Goal: Transaction & Acquisition: Purchase product/service

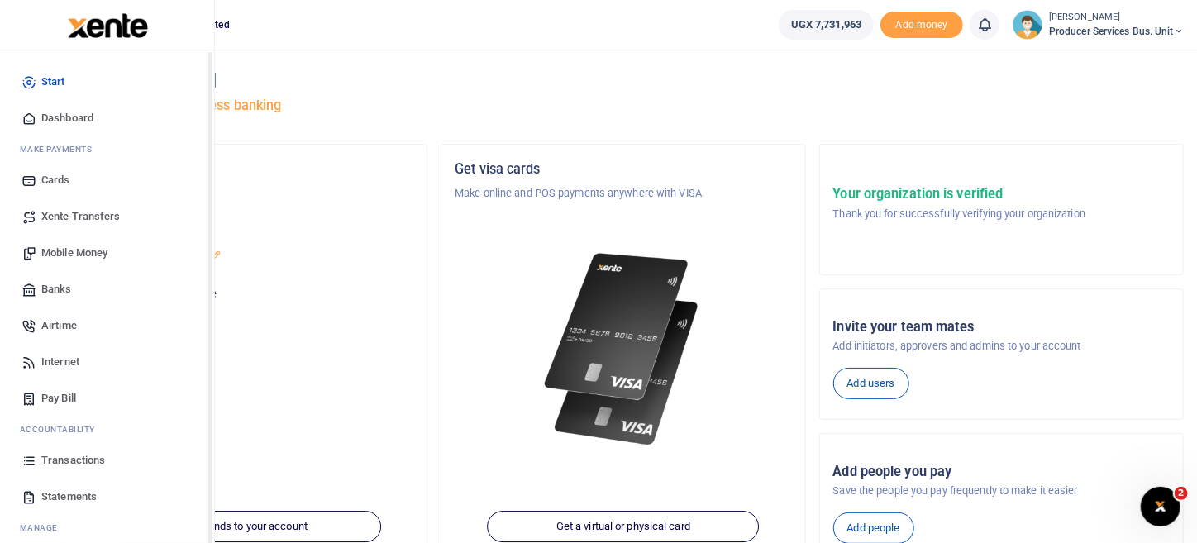
click at [61, 322] on span "Airtime" at bounding box center [59, 325] width 36 height 17
click at [78, 255] on span "Mobile Money" at bounding box center [74, 253] width 66 height 17
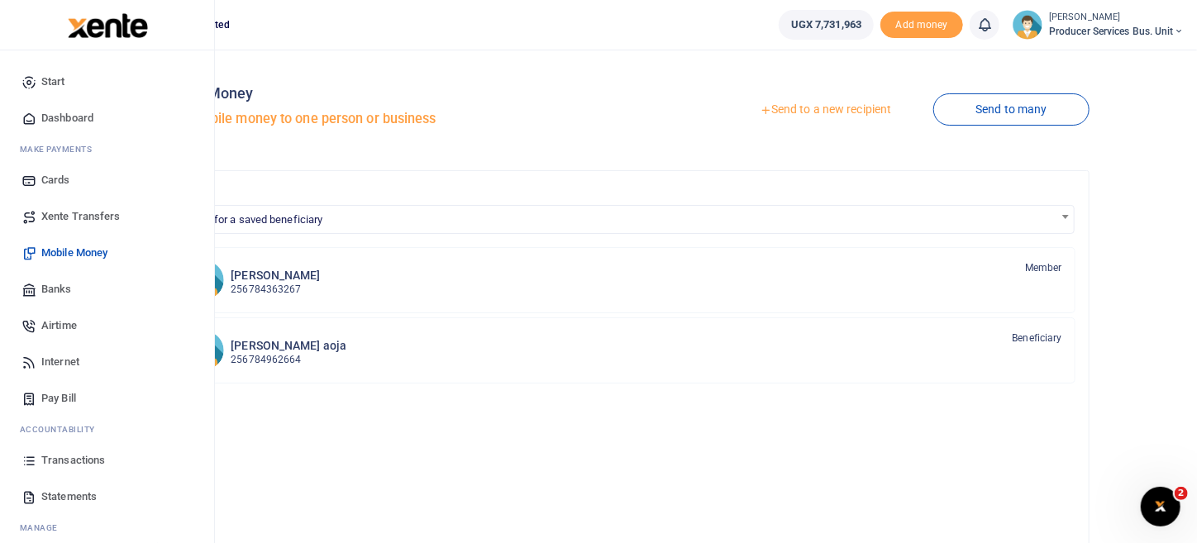
click at [62, 250] on span "Mobile Money" at bounding box center [74, 253] width 66 height 17
click at [63, 259] on span "Mobile Money" at bounding box center [74, 253] width 66 height 17
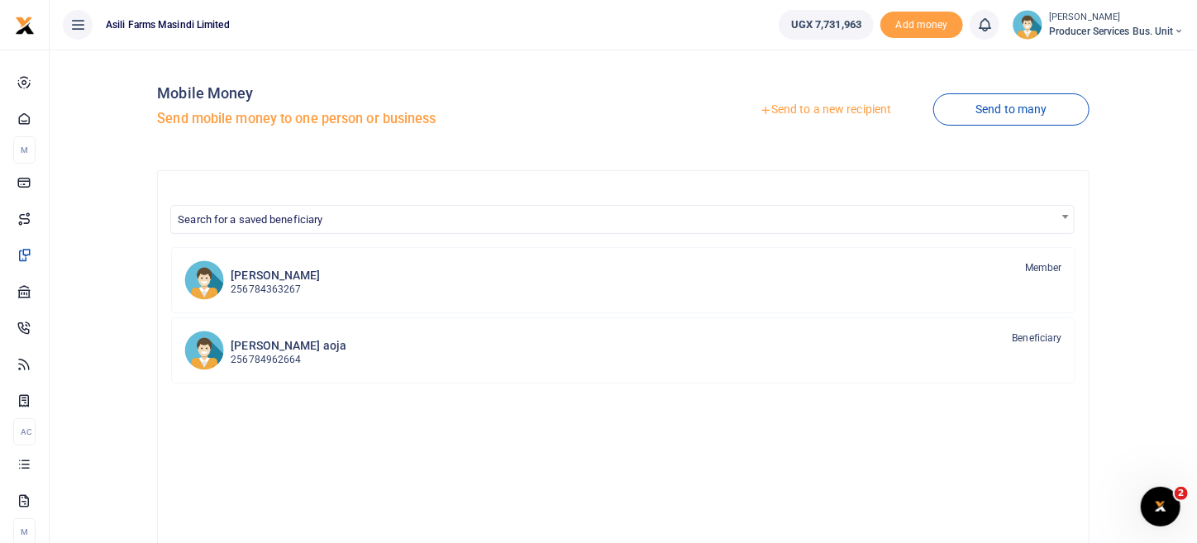
click at [846, 112] on link "Send to a new recipient" at bounding box center [825, 110] width 216 height 30
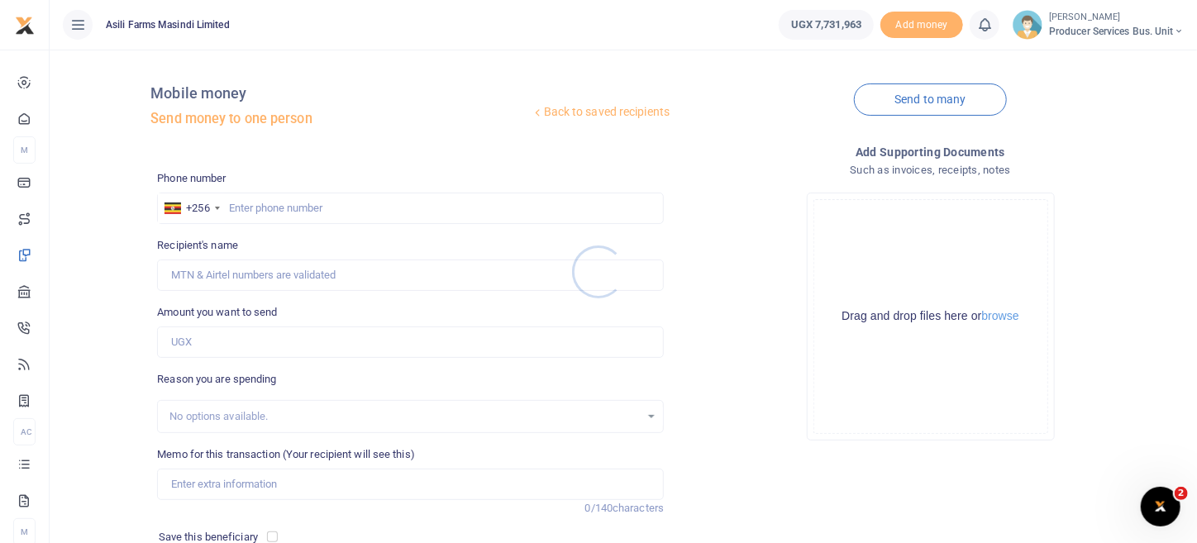
click at [280, 195] on div at bounding box center [598, 271] width 1197 height 543
click at [275, 212] on input "text" at bounding box center [410, 208] width 507 height 31
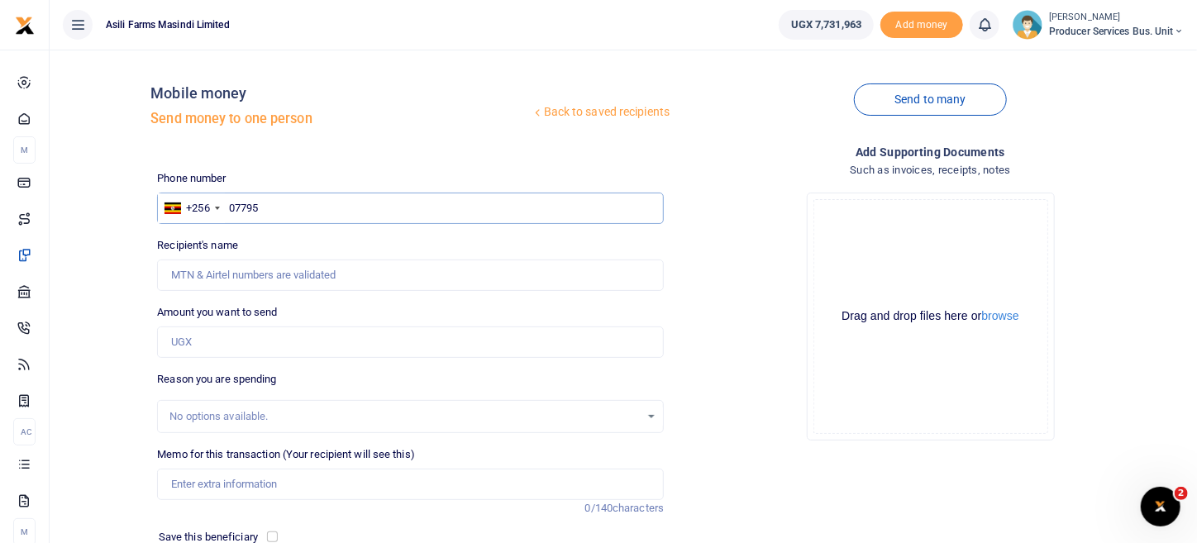
click at [293, 208] on input "07795" at bounding box center [410, 208] width 507 height 31
type input "0779586968"
type input "Miriam Muganzi"
type input "0779586968"
click at [276, 341] on input "Amount you want to send" at bounding box center [410, 341] width 507 height 31
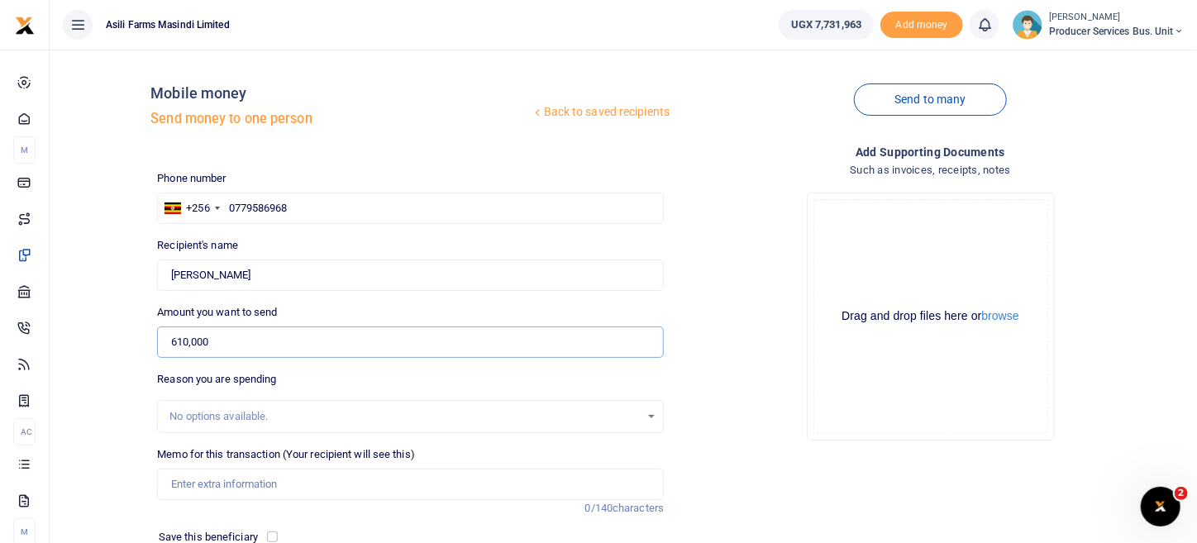
type input "610,000"
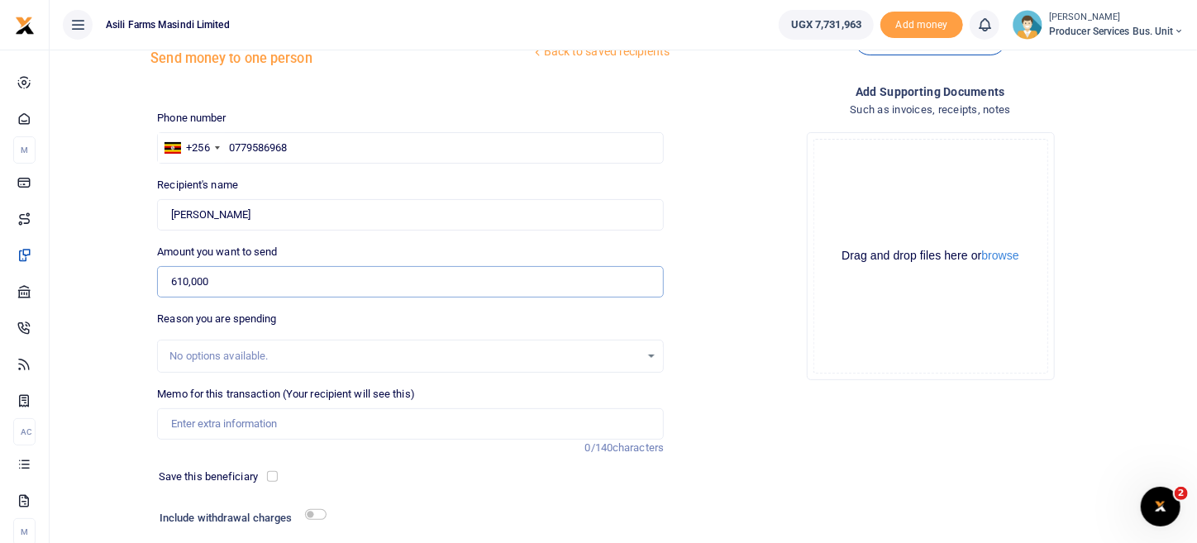
scroll to position [165, 0]
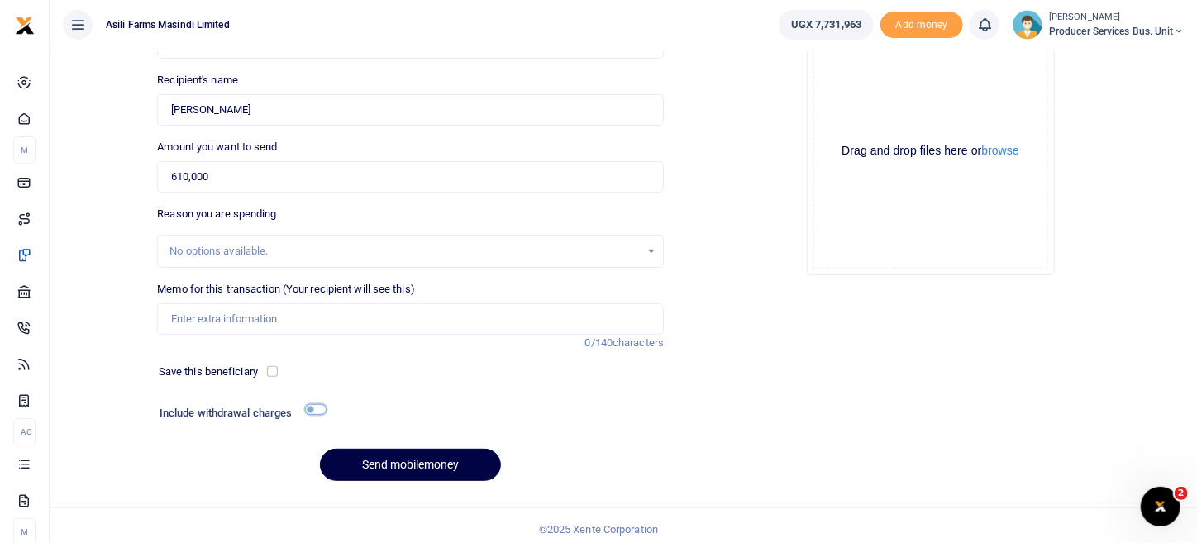
click at [312, 408] on input "checkbox" at bounding box center [315, 409] width 21 height 11
checkbox input "true"
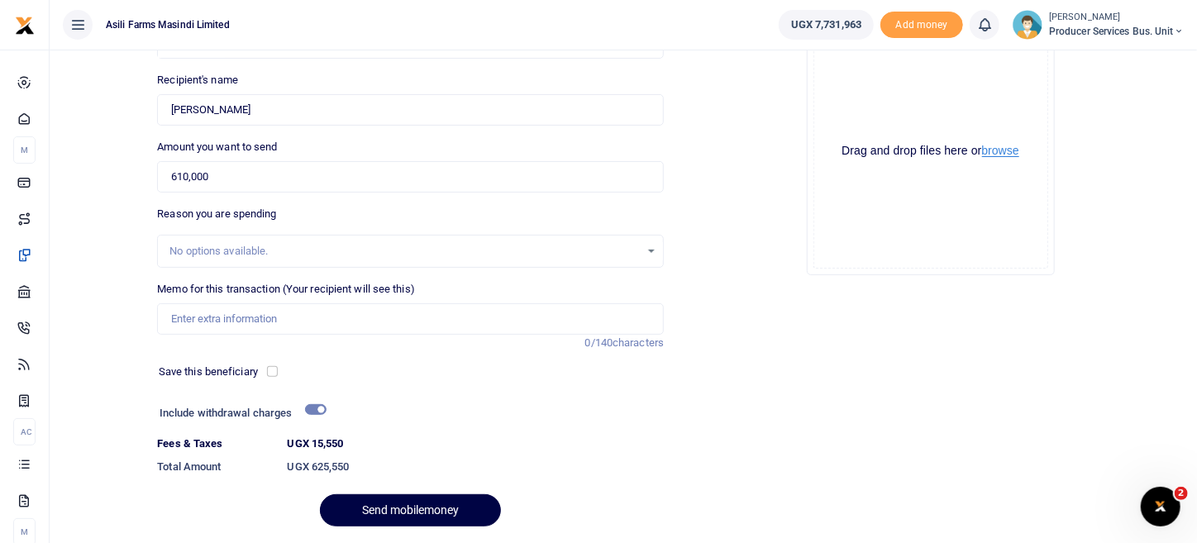
click at [998, 145] on button "browse" at bounding box center [1000, 151] width 37 height 12
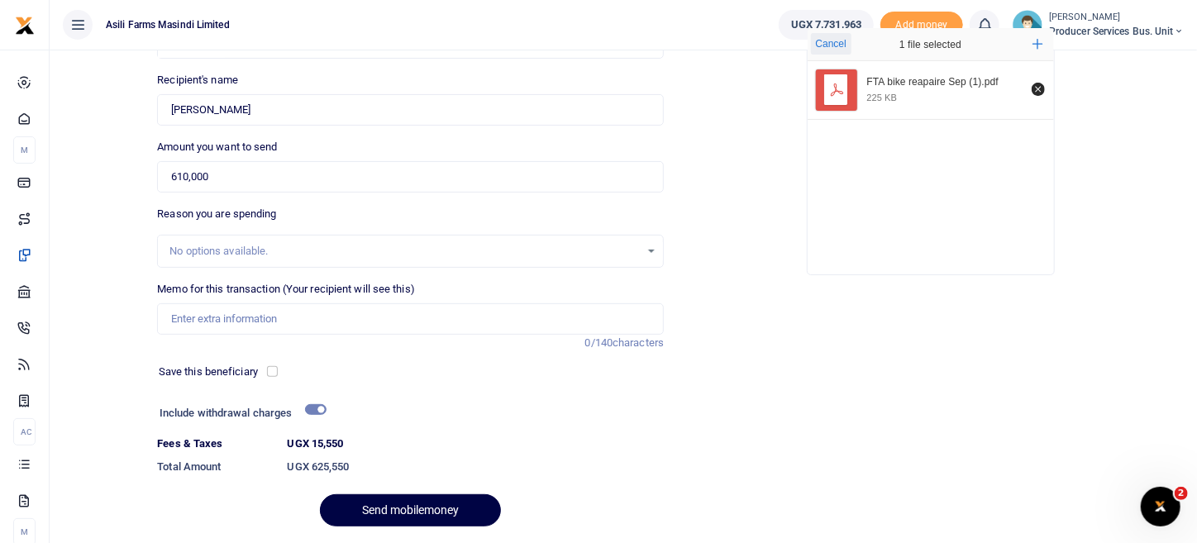
scroll to position [216, 0]
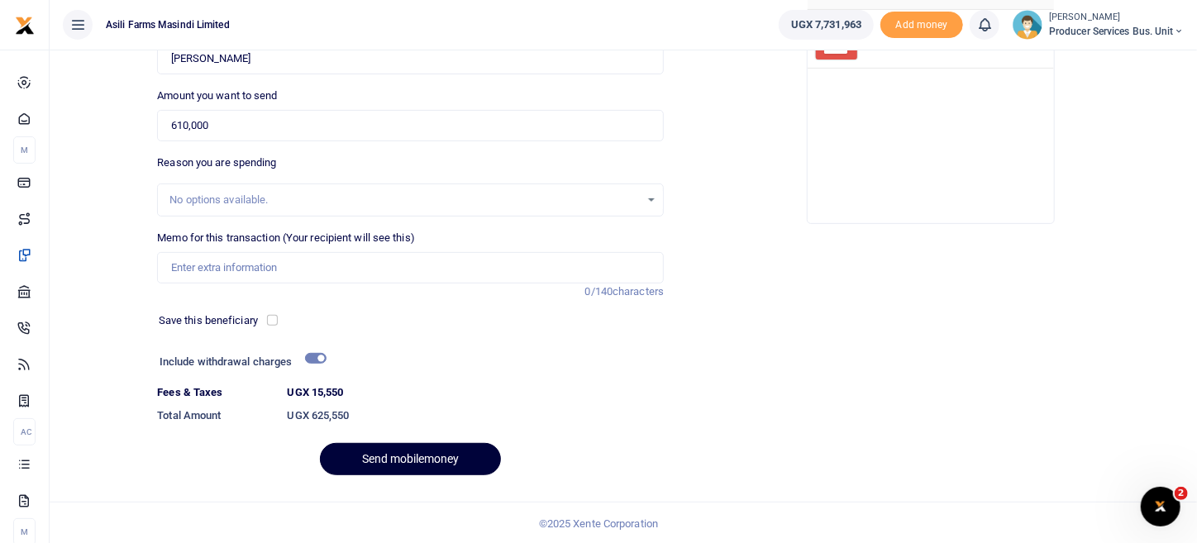
click at [457, 458] on button "Send mobilemoney" at bounding box center [410, 459] width 181 height 32
click at [409, 363] on div at bounding box center [477, 363] width 302 height 26
click at [283, 262] on input "Memo for this transaction (Your recipient will see this)" at bounding box center [410, 267] width 507 height 31
click at [452, 464] on button "Send mobilemoney" at bounding box center [410, 459] width 181 height 32
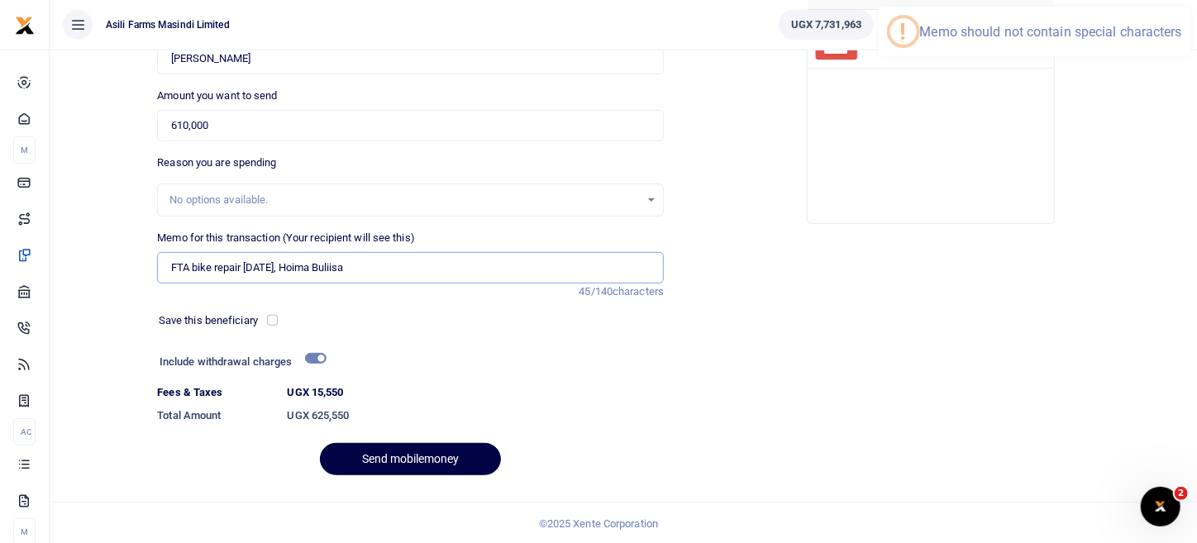
click at [331, 268] on input "FTA bike repair September 2025, Hoima Buliisa" at bounding box center [410, 267] width 507 height 31
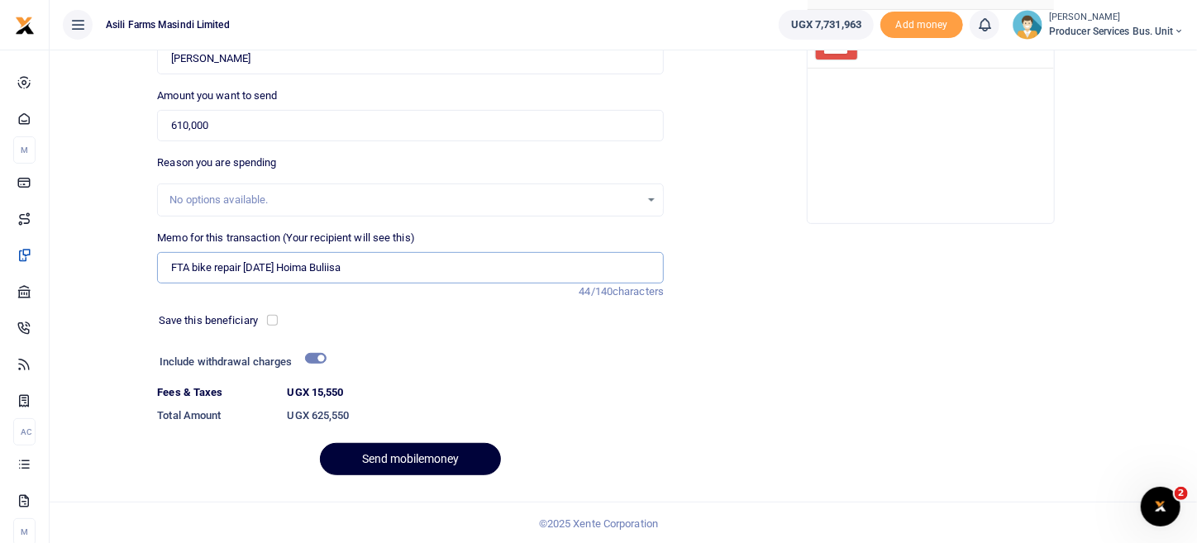
type input "FTA bike repair [DATE] Hoima Buliisa"
click at [476, 460] on button "Send mobilemoney" at bounding box center [410, 459] width 181 height 32
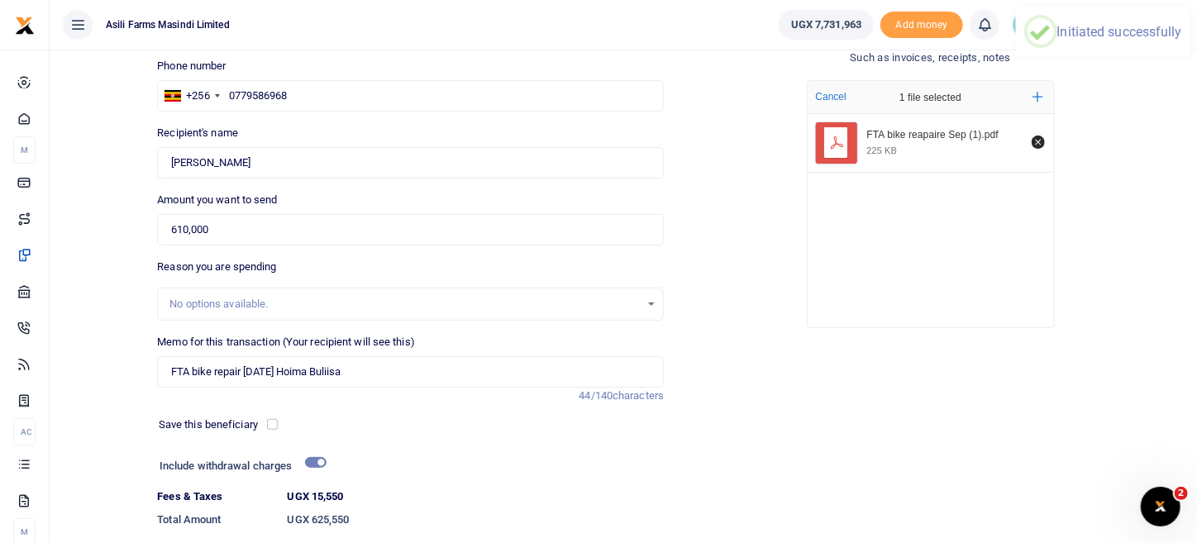
scroll to position [0, 0]
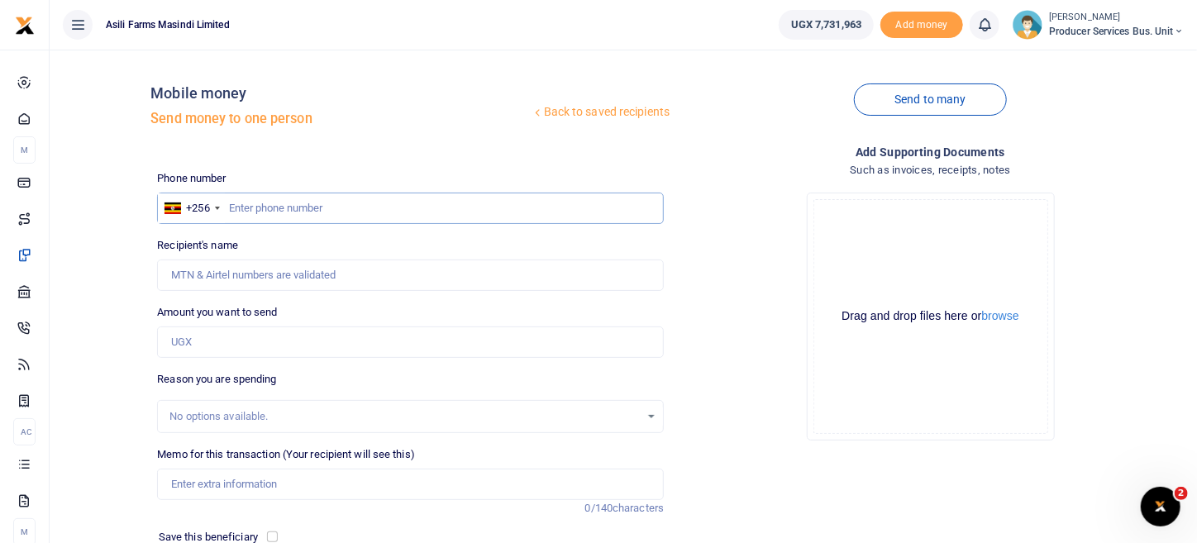
click at [355, 208] on input "text" at bounding box center [410, 208] width 507 height 31
click at [314, 204] on input "text" at bounding box center [410, 208] width 507 height 31
click at [311, 202] on input "text" at bounding box center [410, 208] width 507 height 31
click at [299, 200] on input "text" at bounding box center [410, 208] width 507 height 31
click at [236, 207] on input "text" at bounding box center [410, 208] width 507 height 31
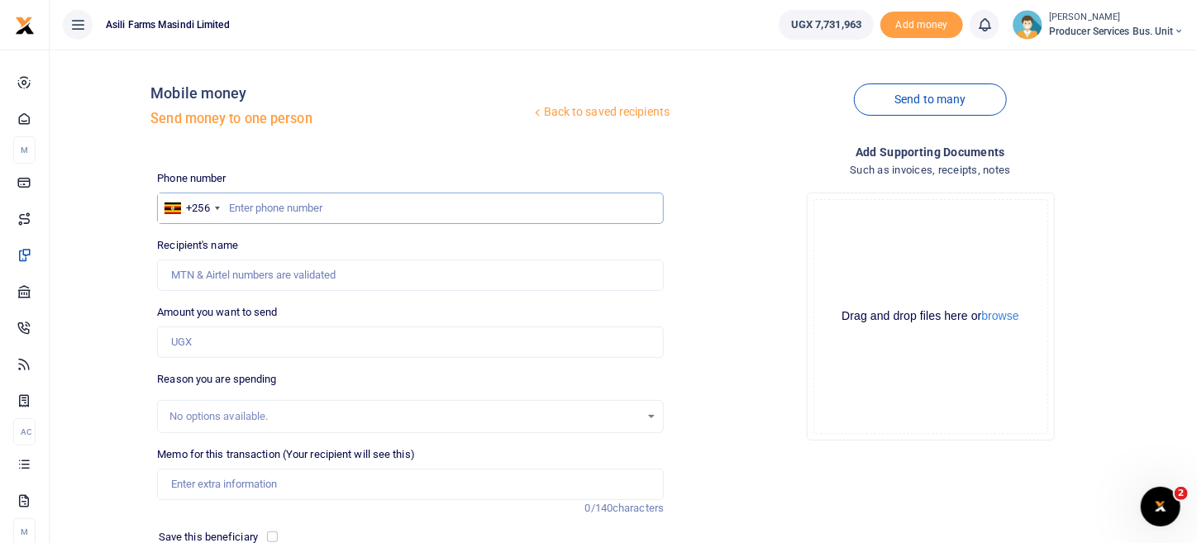
paste input "707107543"
type input "707107543"
click at [726, 230] on div "Drop your files here Drag and drop files here or browse Powered by Uppy" at bounding box center [930, 316] width 507 height 274
type input "Nelson Cwinykano"
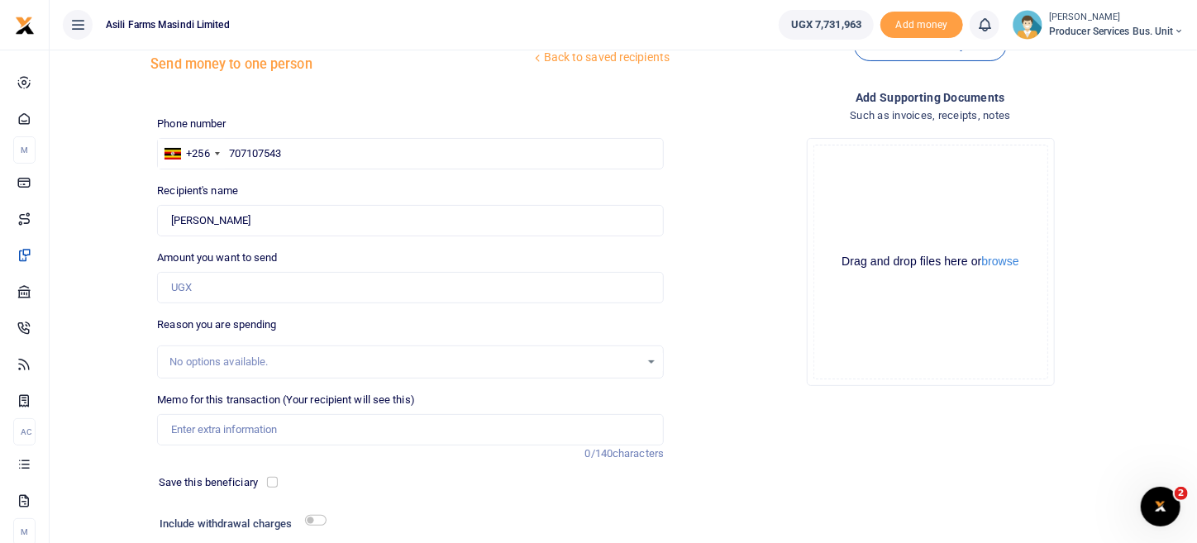
scroll to position [82, 0]
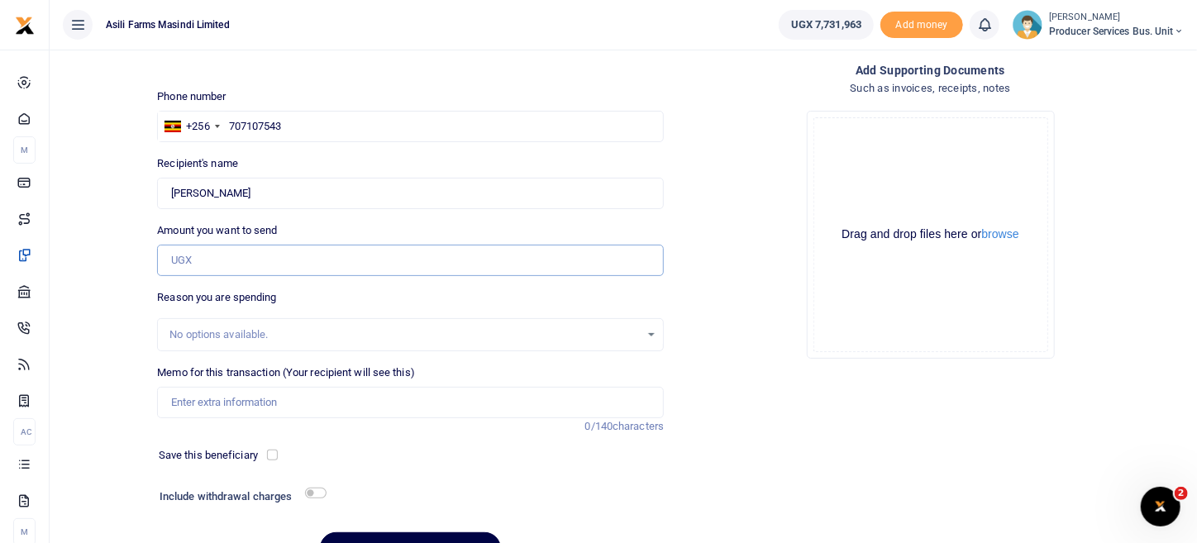
click at [184, 246] on input "Amount you want to send" at bounding box center [410, 260] width 507 height 31
click at [789, 304] on div "Drop your files here Drag and drop files here or browse Powered by Uppy" at bounding box center [930, 235] width 507 height 274
click at [203, 262] on input "Amount you want to send" at bounding box center [410, 260] width 507 height 31
type input "200,000"
drag, startPoint x: 777, startPoint y: 303, endPoint x: 739, endPoint y: 312, distance: 39.1
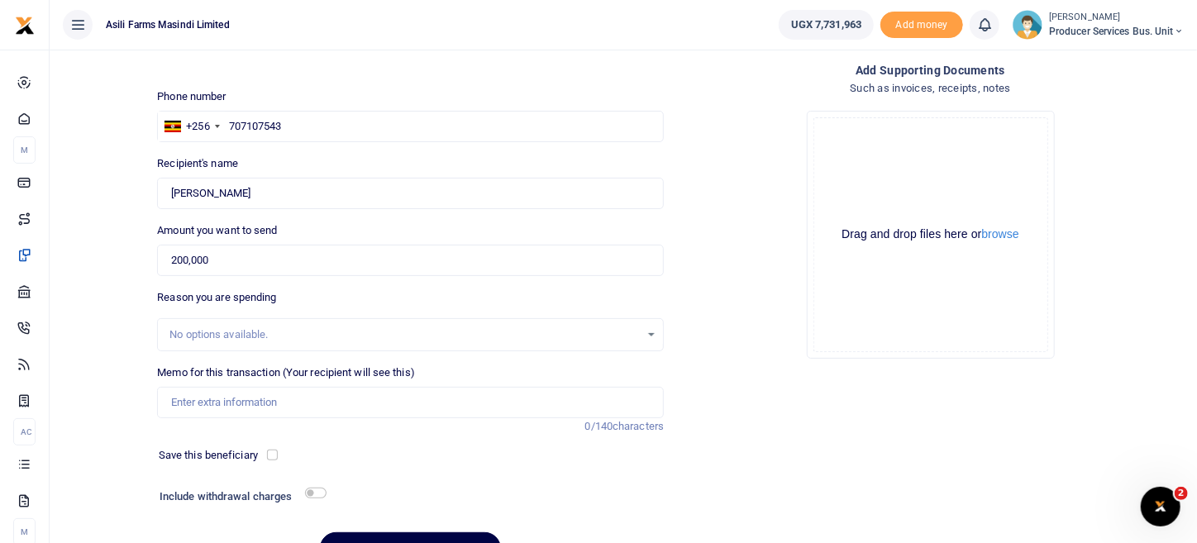
click at [777, 303] on div "Drop your files here Drag and drop files here or browse Powered by Uppy" at bounding box center [930, 235] width 507 height 274
click at [310, 495] on input "checkbox" at bounding box center [315, 493] width 21 height 11
checkbox input "true"
click at [195, 416] on input "Memo for this transaction (Your recipient will see this)" at bounding box center [410, 402] width 507 height 31
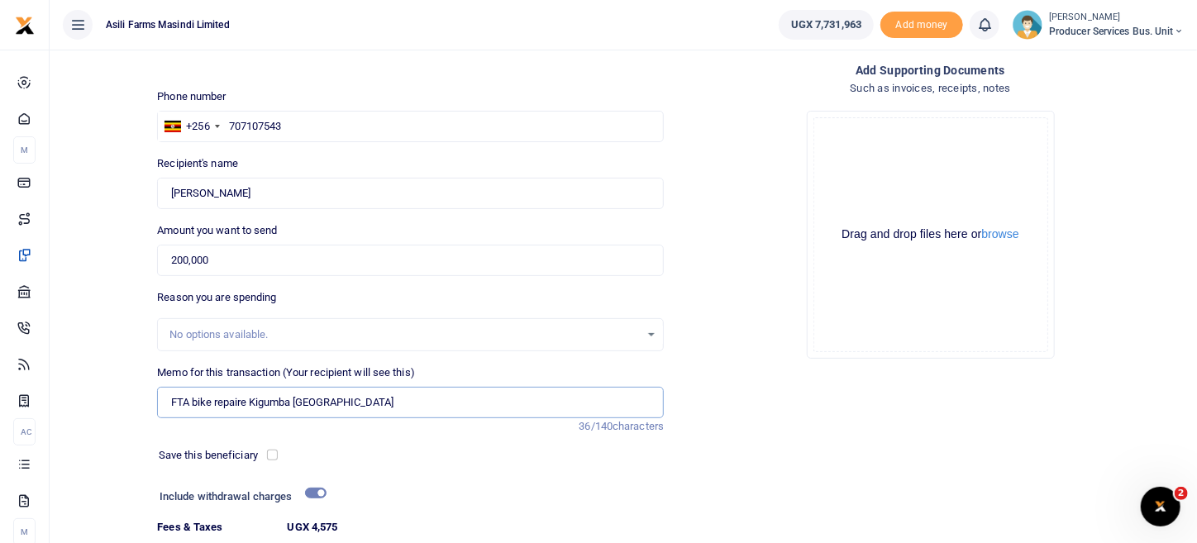
click at [242, 403] on input "FTA bike repaire Kigumba Kiryandongo" at bounding box center [410, 402] width 507 height 31
type input "FTA bike repair Kigumba [GEOGRAPHIC_DATA]"
click at [998, 232] on button "browse" at bounding box center [1000, 234] width 37 height 12
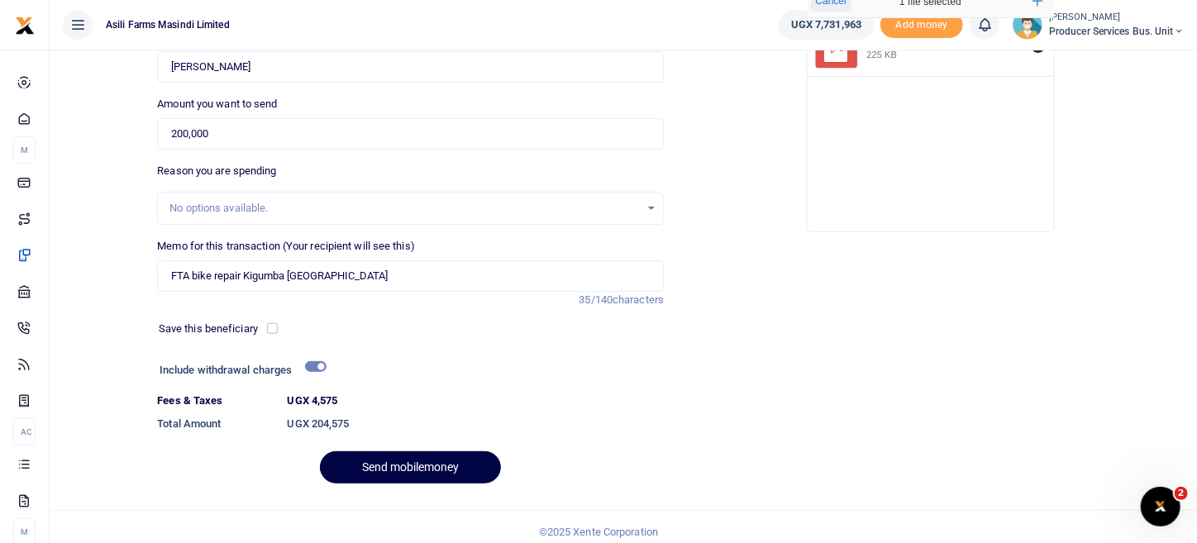
scroll to position [216, 0]
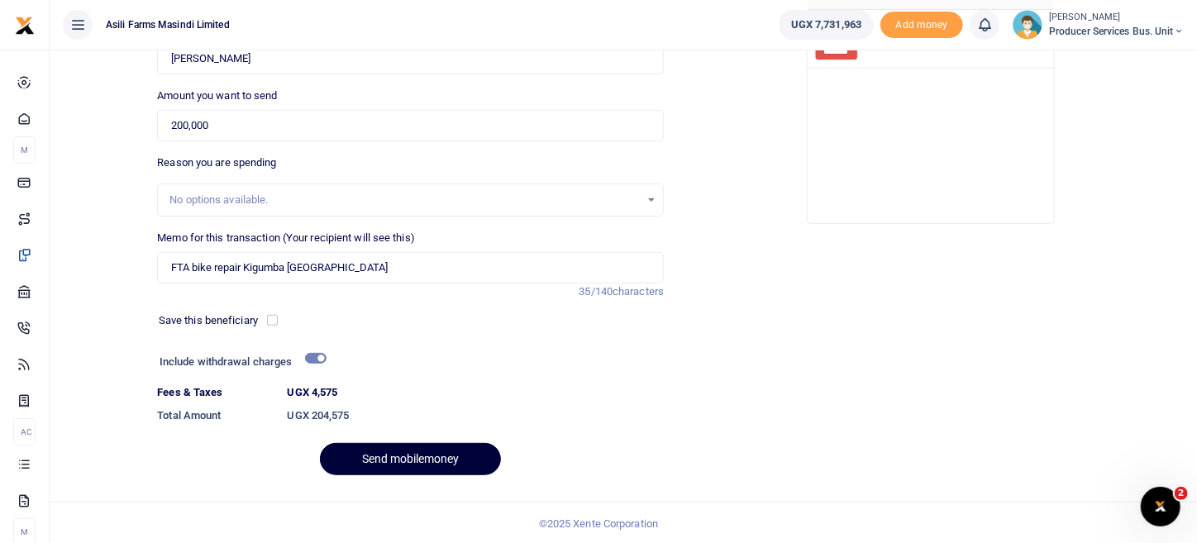
click at [445, 455] on button "Send mobilemoney" at bounding box center [410, 459] width 181 height 32
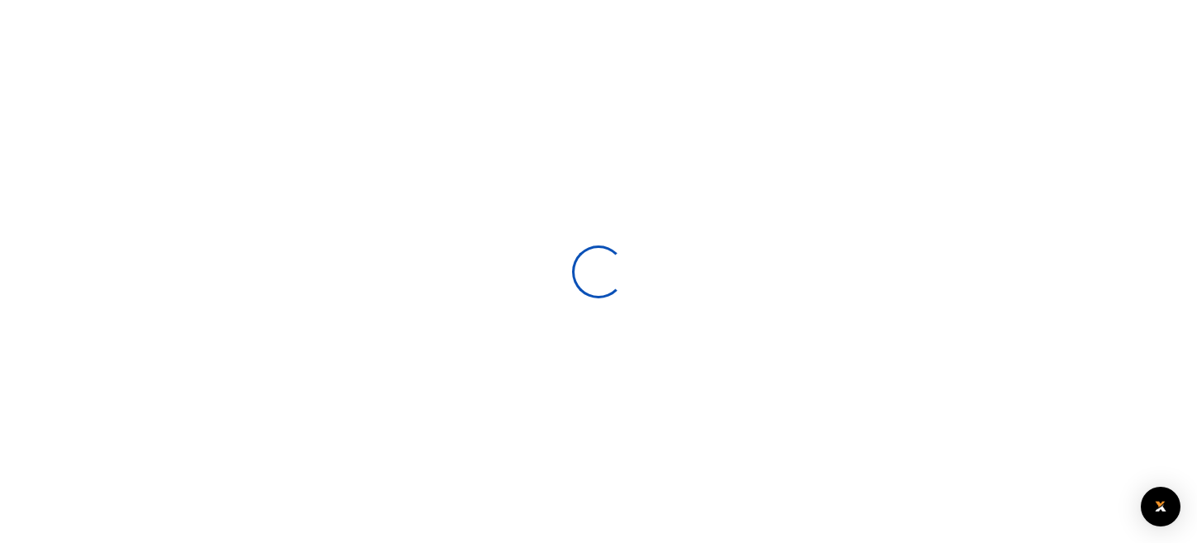
scroll to position [172, 0]
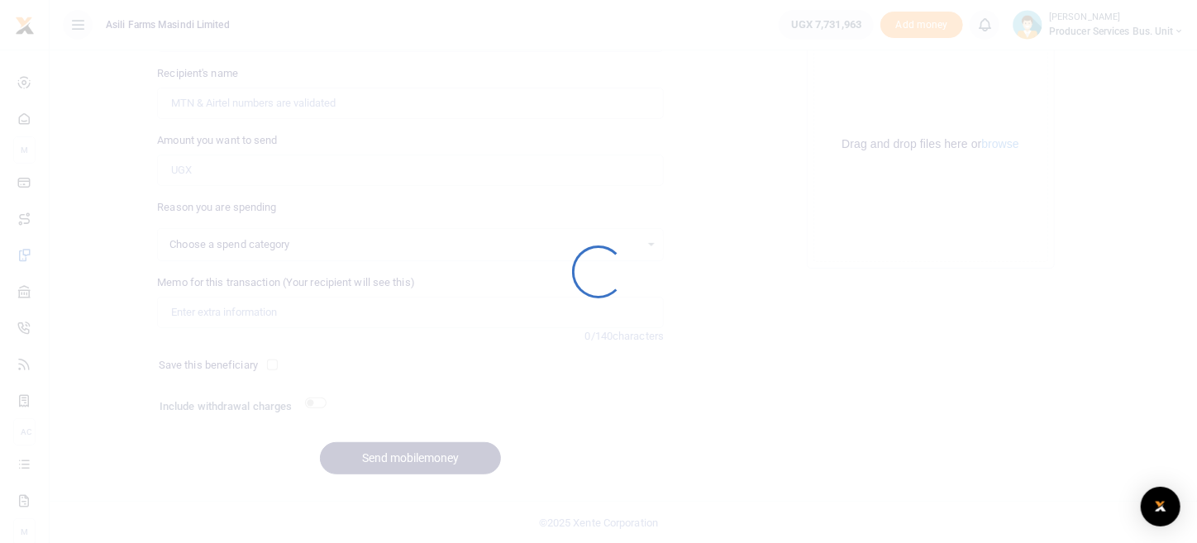
select select
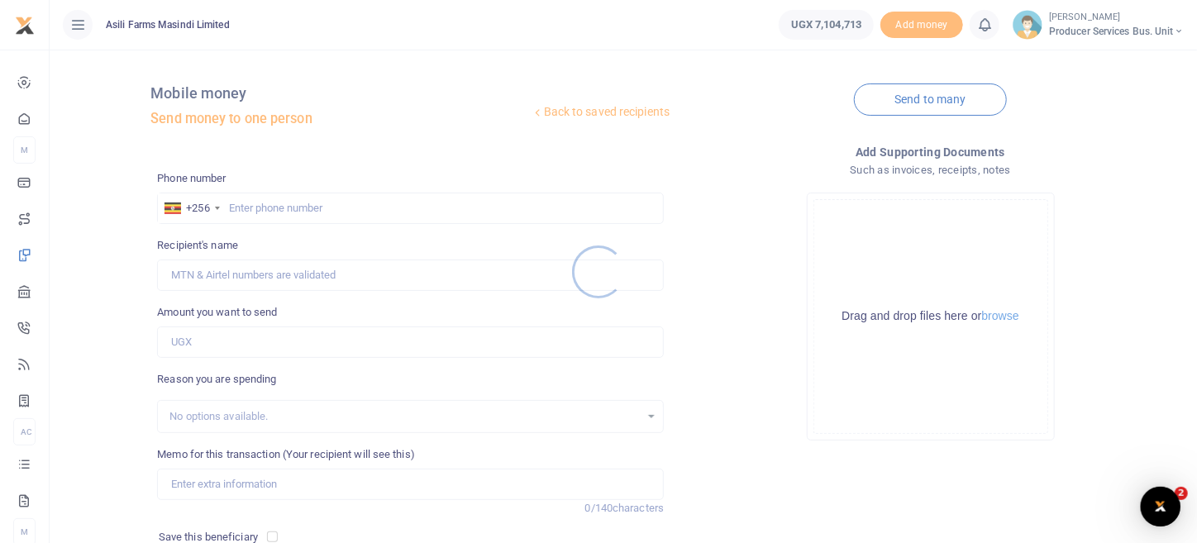
scroll to position [0, 0]
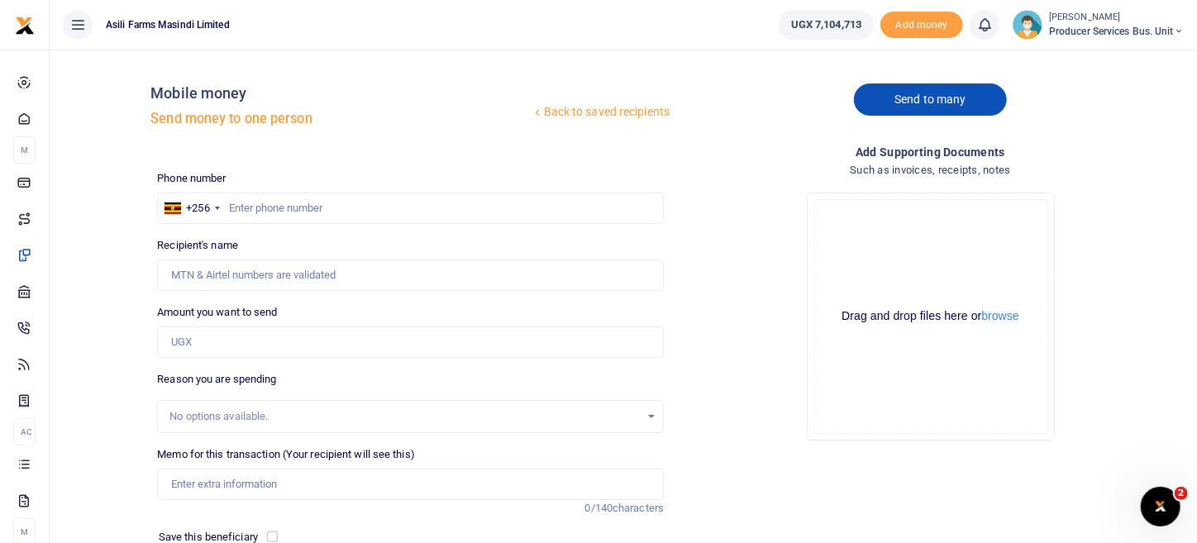
click at [896, 98] on link "Send to many" at bounding box center [930, 99] width 152 height 32
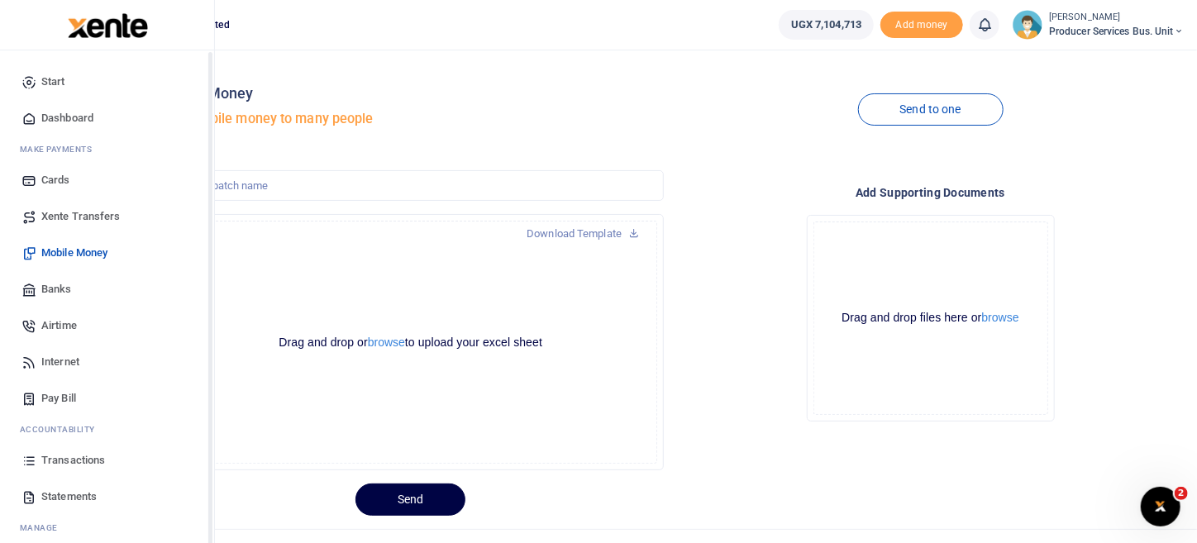
click at [78, 463] on span "Transactions" at bounding box center [73, 460] width 64 height 17
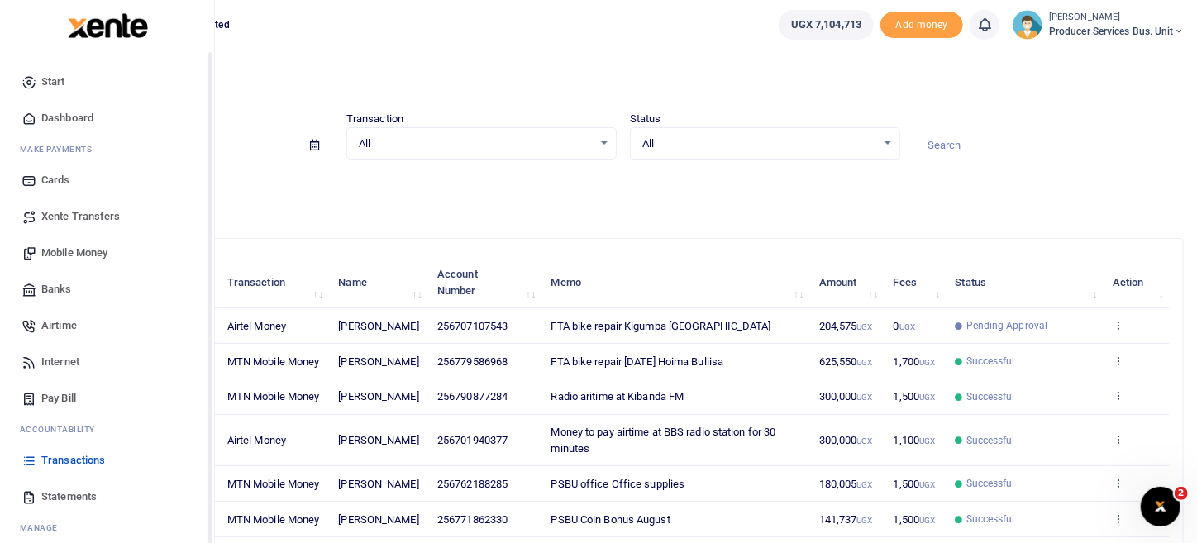
click at [102, 252] on span "Mobile Money" at bounding box center [74, 253] width 66 height 17
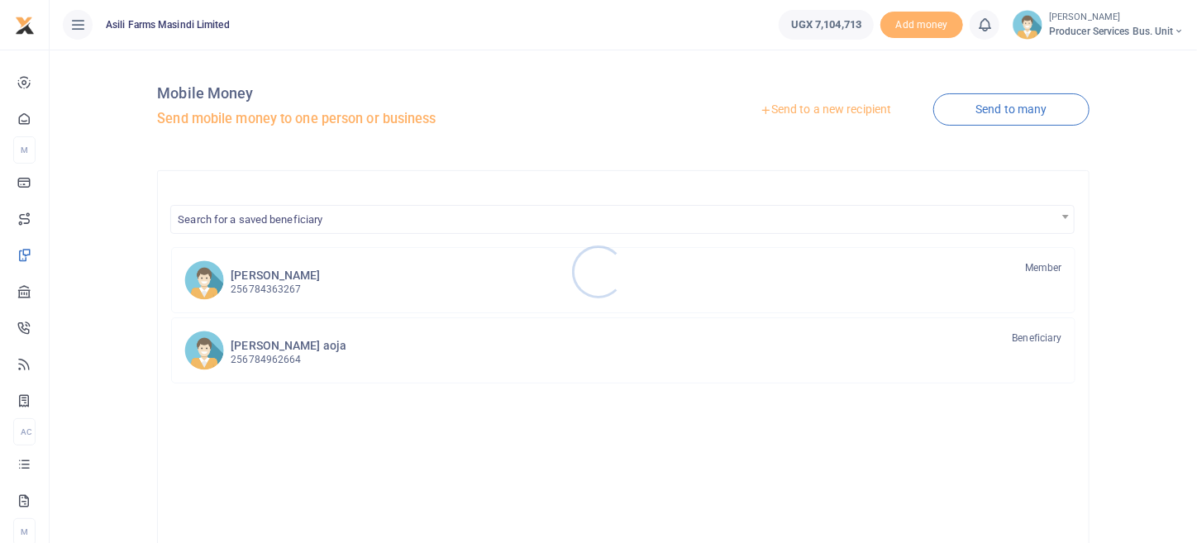
click at [959, 117] on div at bounding box center [598, 271] width 1197 height 543
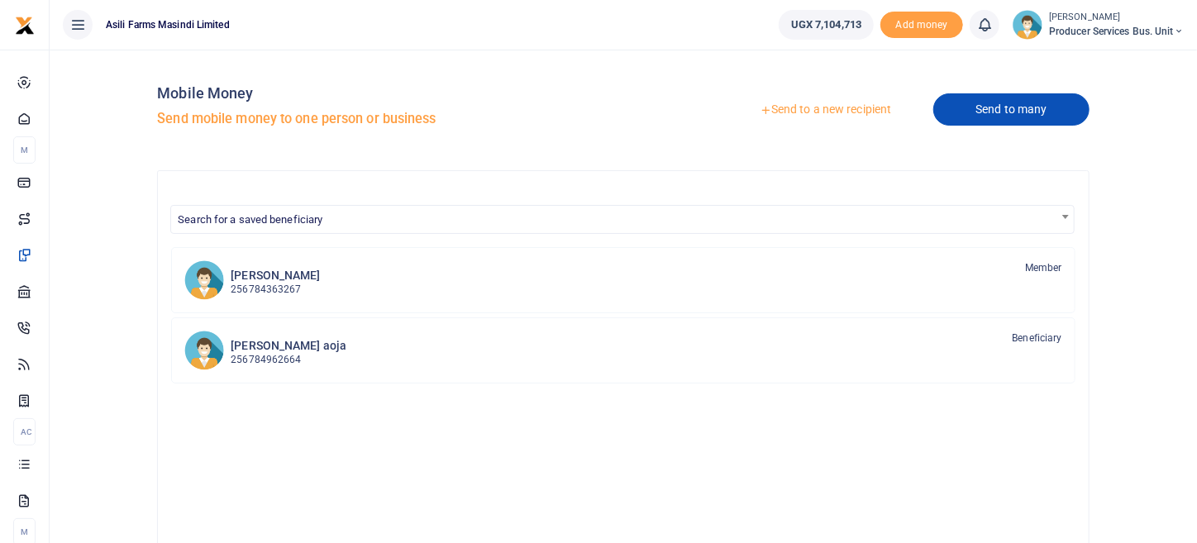
click at [973, 107] on link "Send to many" at bounding box center [1010, 109] width 155 height 32
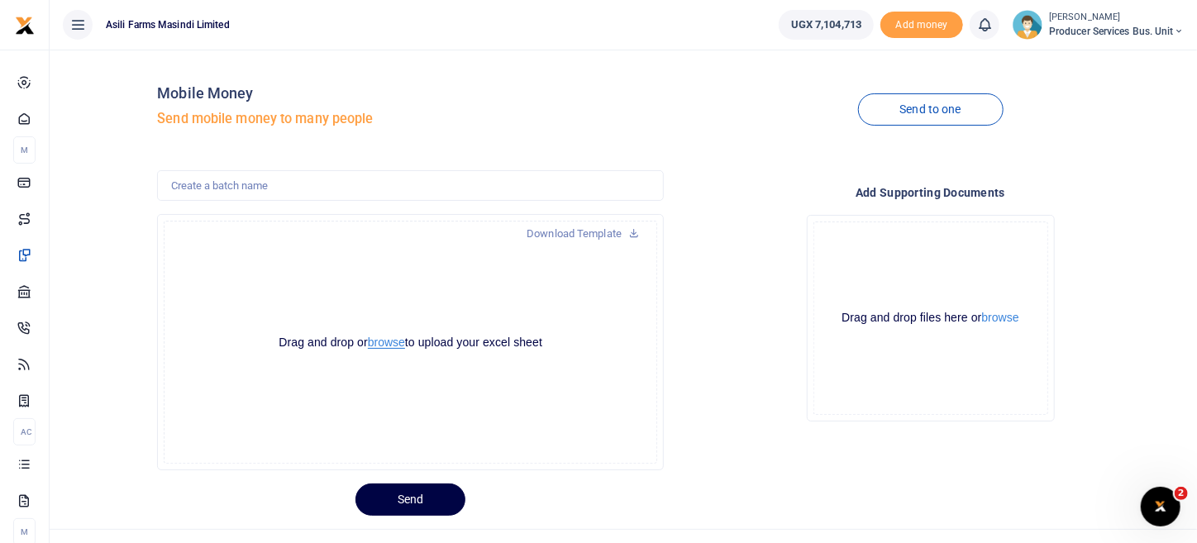
click at [391, 343] on button "browse" at bounding box center [386, 342] width 37 height 12
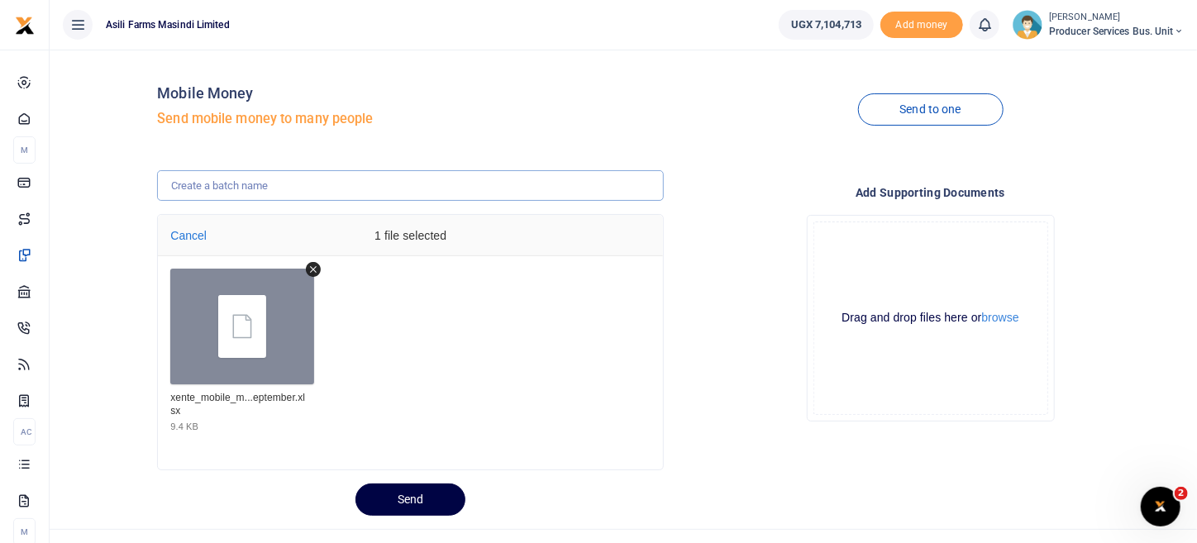
click at [378, 185] on input "text" at bounding box center [410, 185] width 507 height 31
type input "FTA fuel [DATE]"
click at [401, 501] on button "Send" at bounding box center [410, 499] width 110 height 32
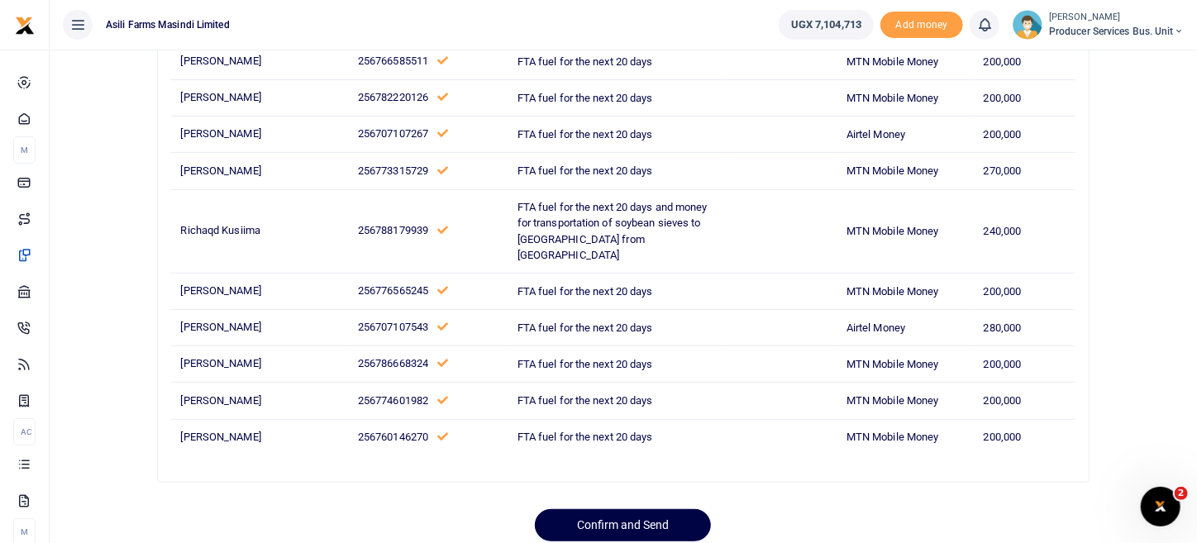
scroll to position [243, 0]
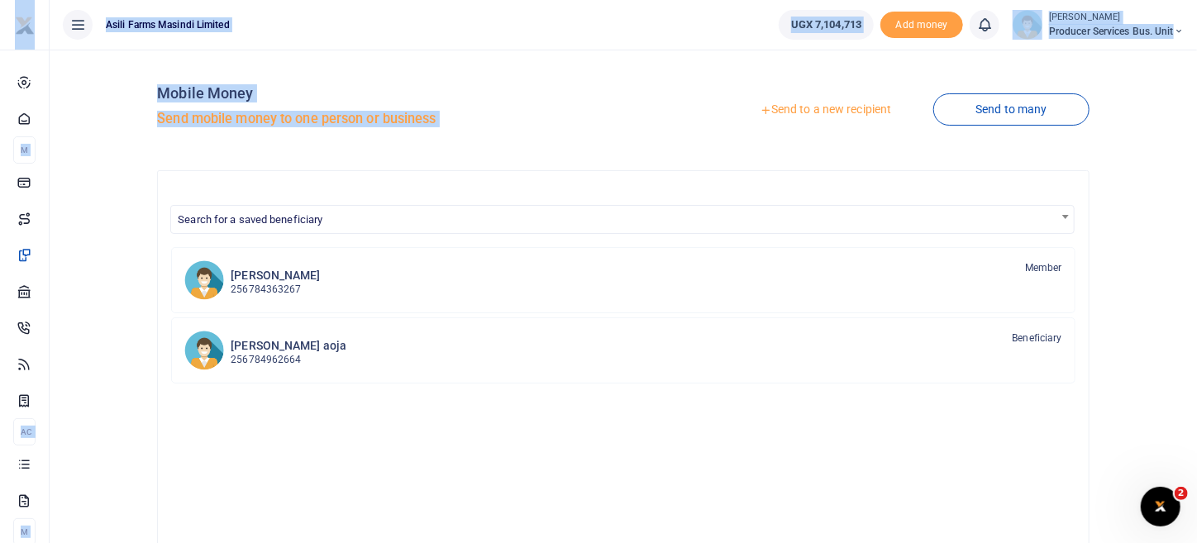
click at [830, 107] on link "Send to a new recipient" at bounding box center [825, 110] width 216 height 30
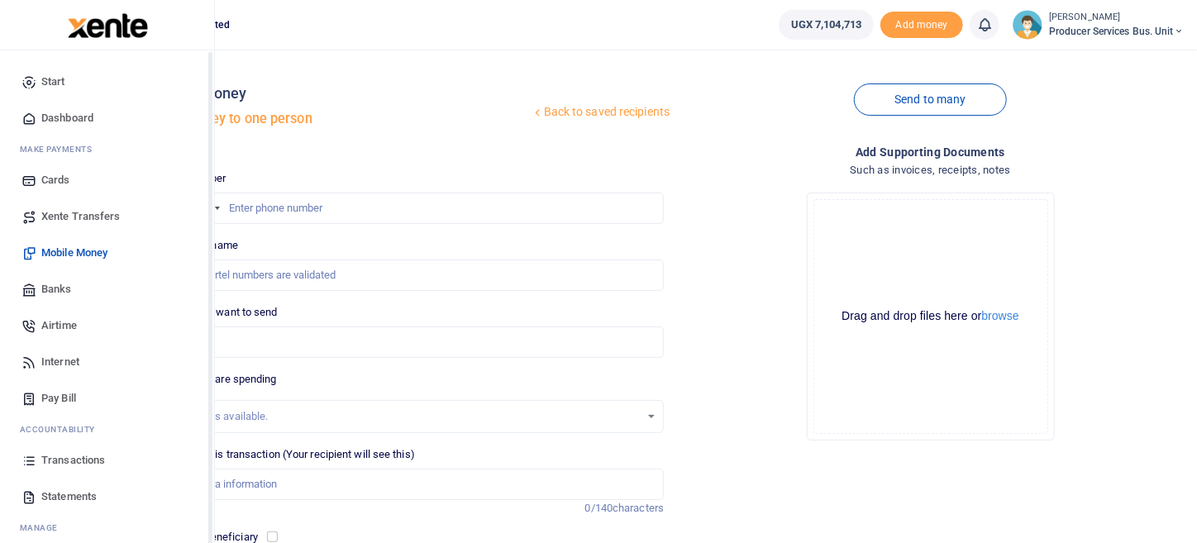
click at [67, 465] on span "Transactions" at bounding box center [73, 460] width 64 height 17
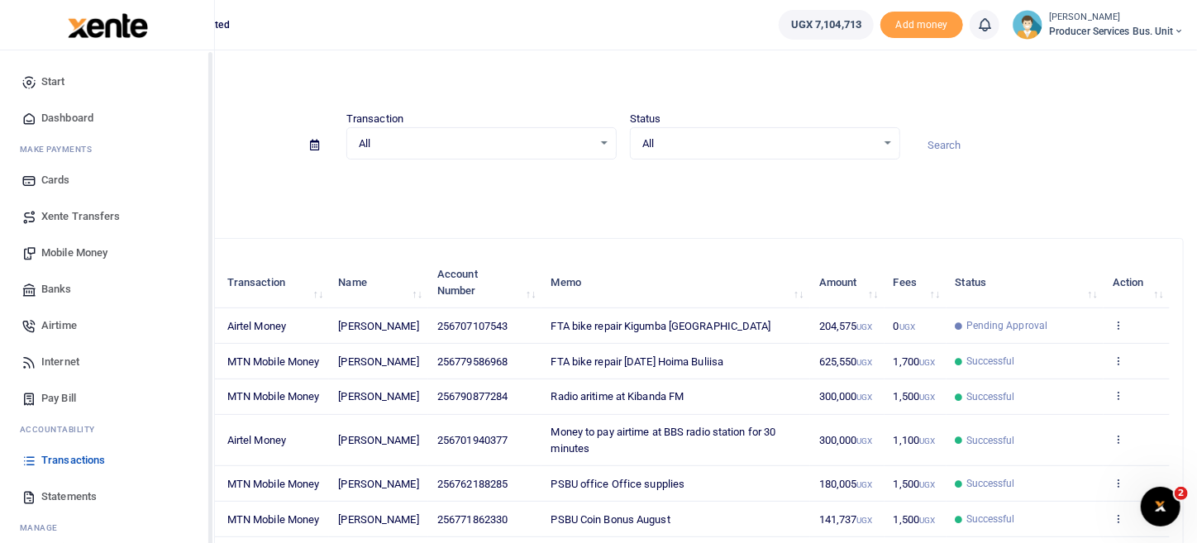
click at [85, 457] on span "Transactions" at bounding box center [73, 460] width 64 height 17
click at [55, 496] on span "Statements" at bounding box center [68, 496] width 55 height 17
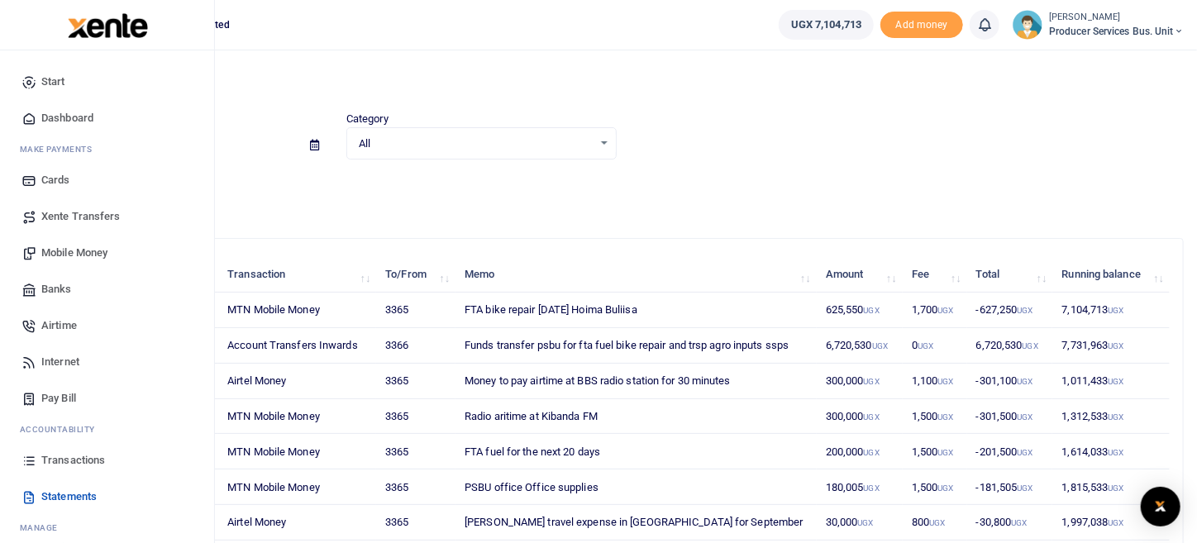
click at [86, 251] on span "Mobile Money" at bounding box center [74, 253] width 66 height 17
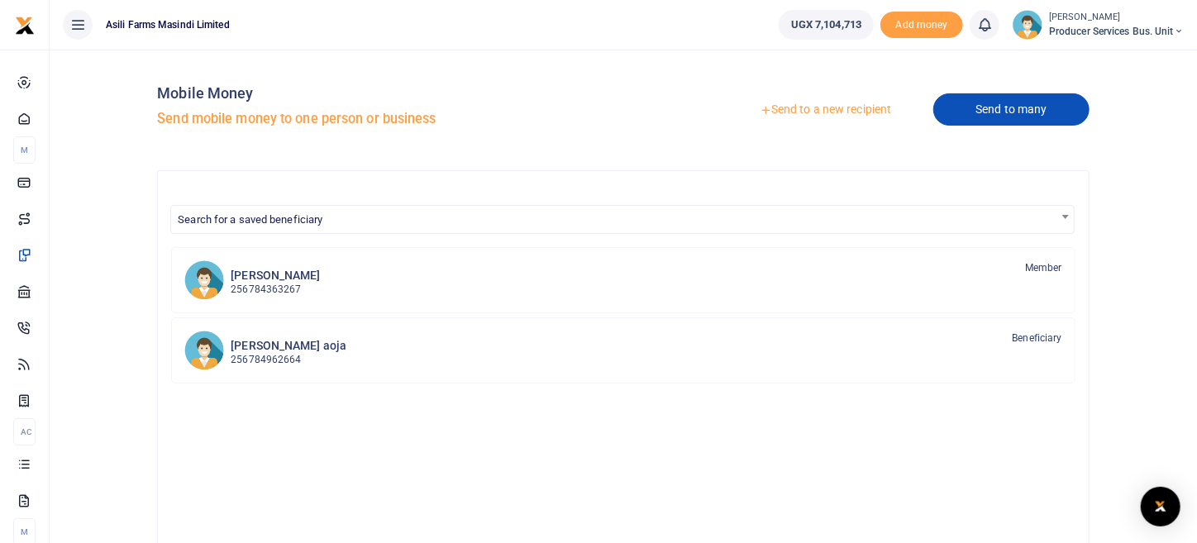
click at [978, 110] on link "Send to many" at bounding box center [1010, 109] width 155 height 32
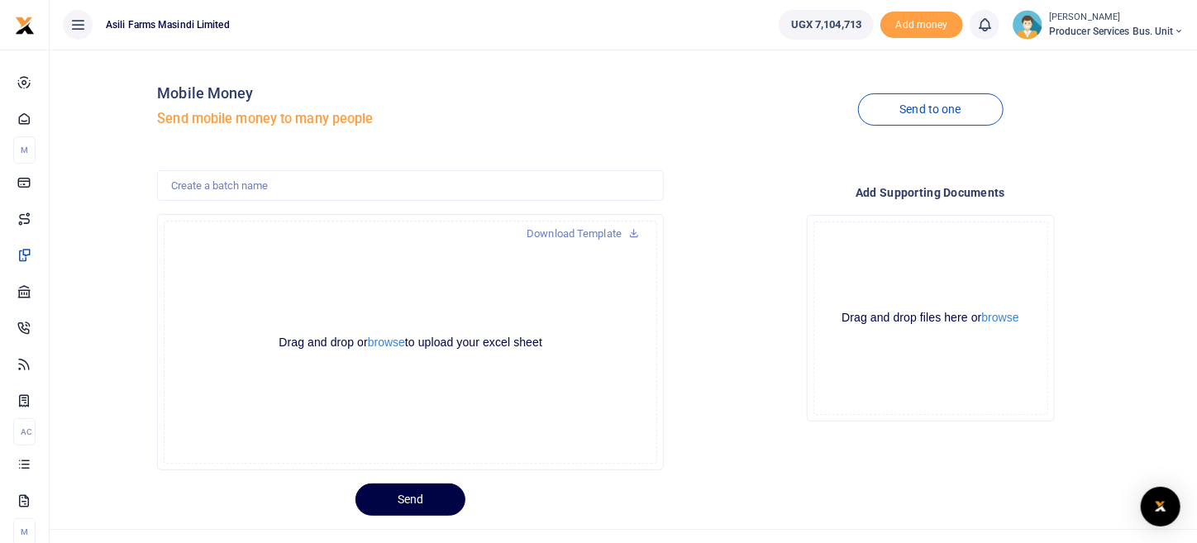
click at [379, 341] on div at bounding box center [598, 271] width 1197 height 543
click at [379, 341] on button "browse" at bounding box center [386, 342] width 37 height 12
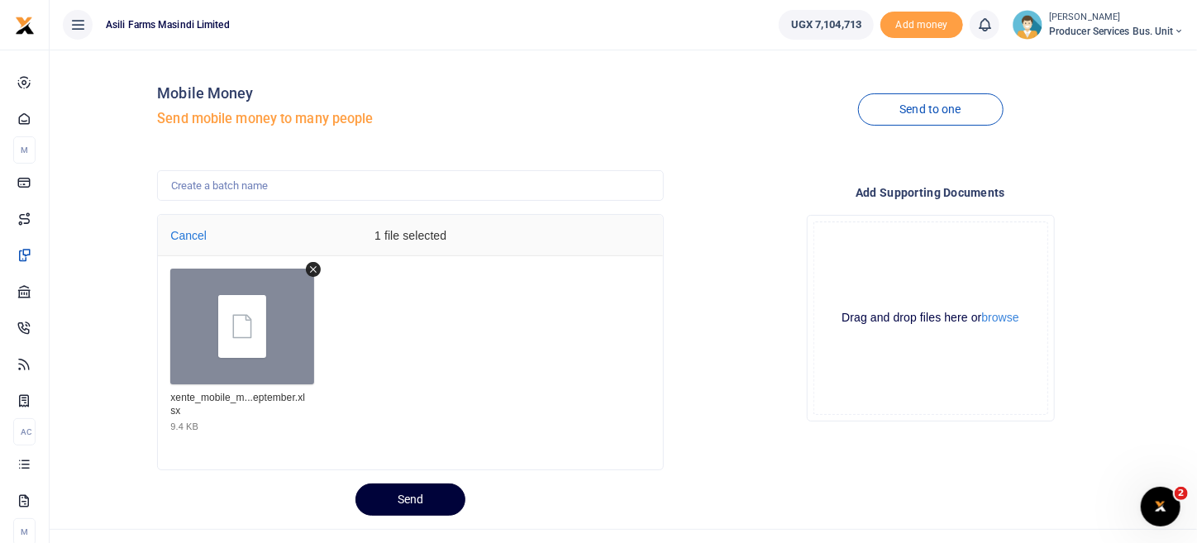
click at [417, 506] on button "Send" at bounding box center [410, 499] width 110 height 32
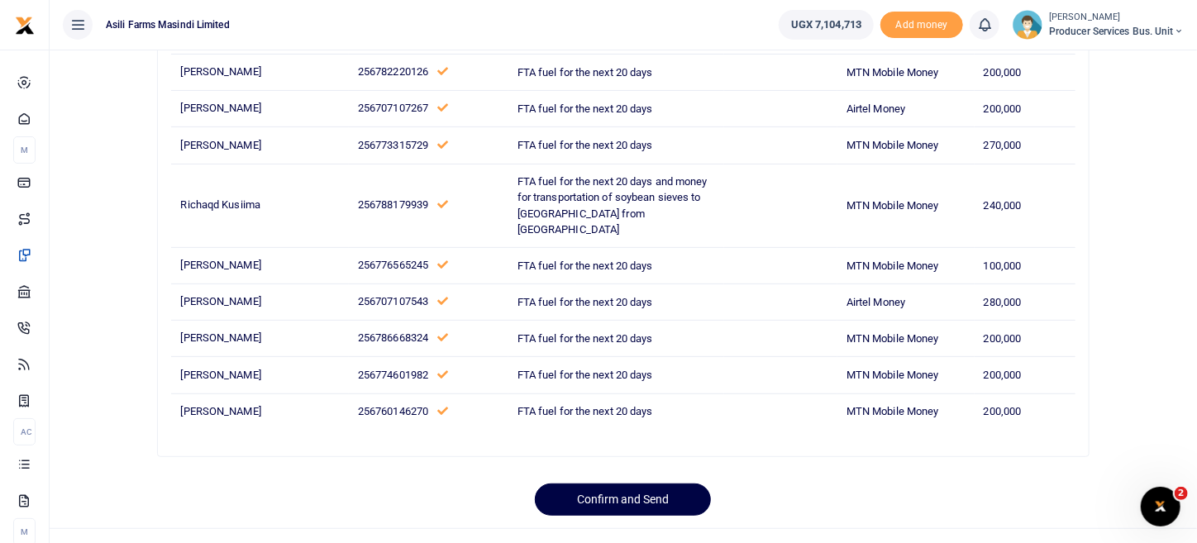
scroll to position [243, 0]
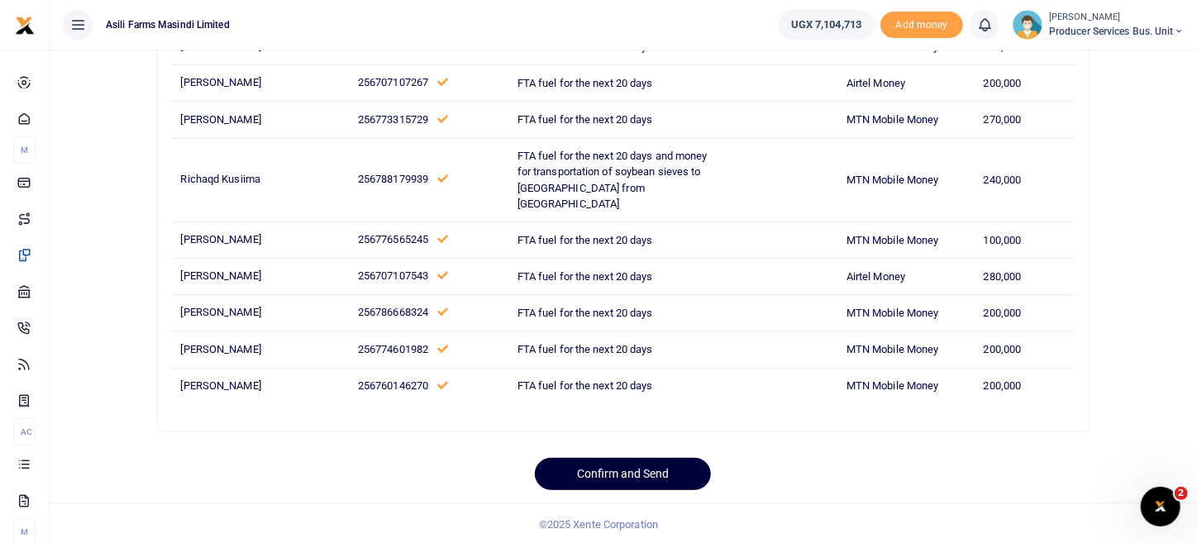
click at [675, 472] on button "Confirm and Send" at bounding box center [623, 474] width 176 height 32
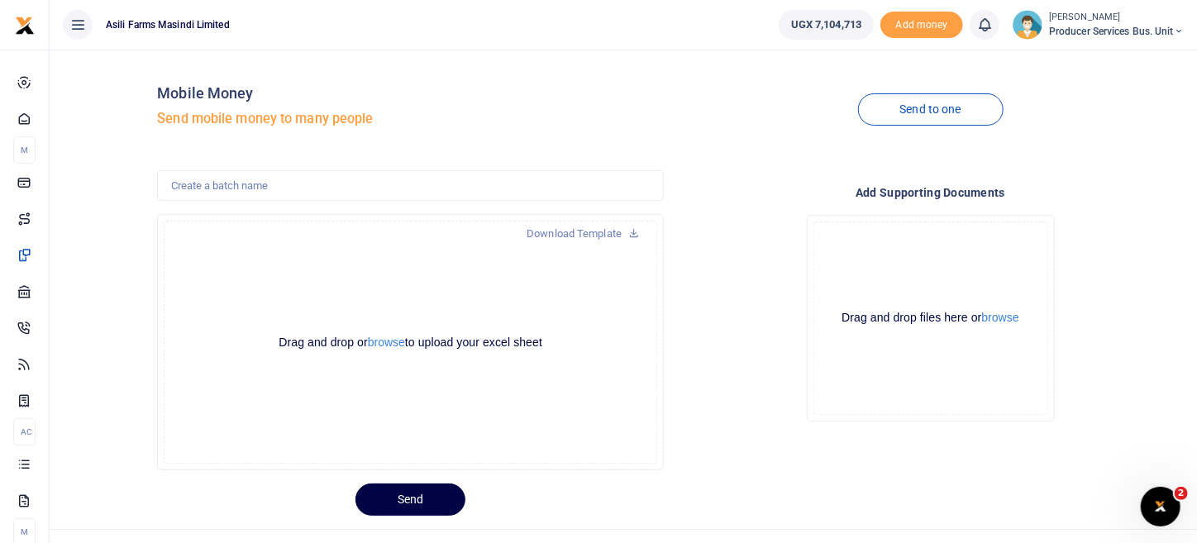
scroll to position [28, 0]
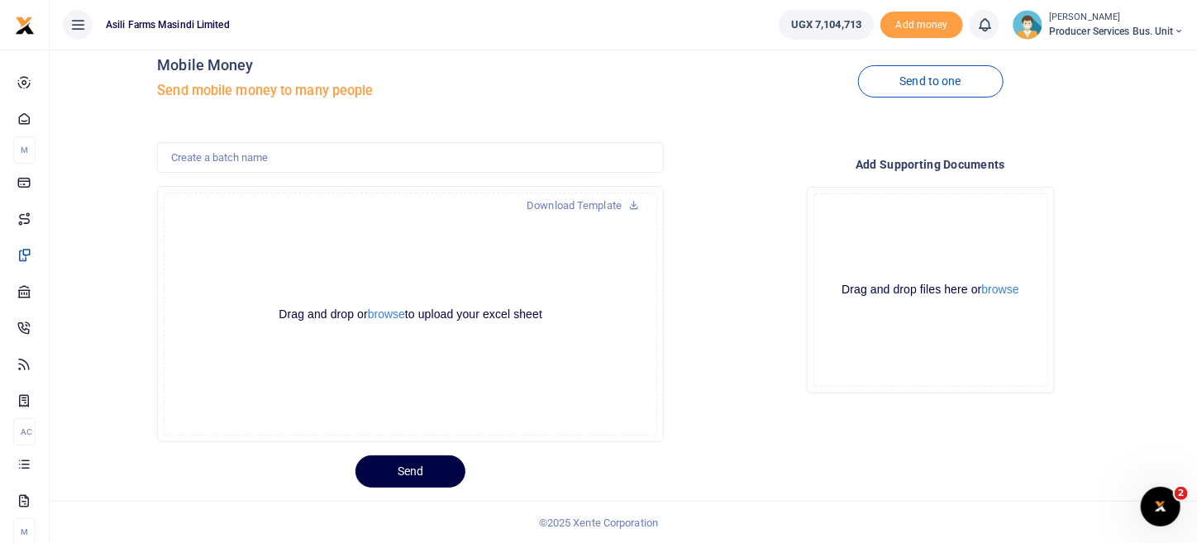
click at [674, 265] on div "Add supporting Documents Drop your files here Drag and drop files here or brows…" at bounding box center [930, 292] width 520 height 301
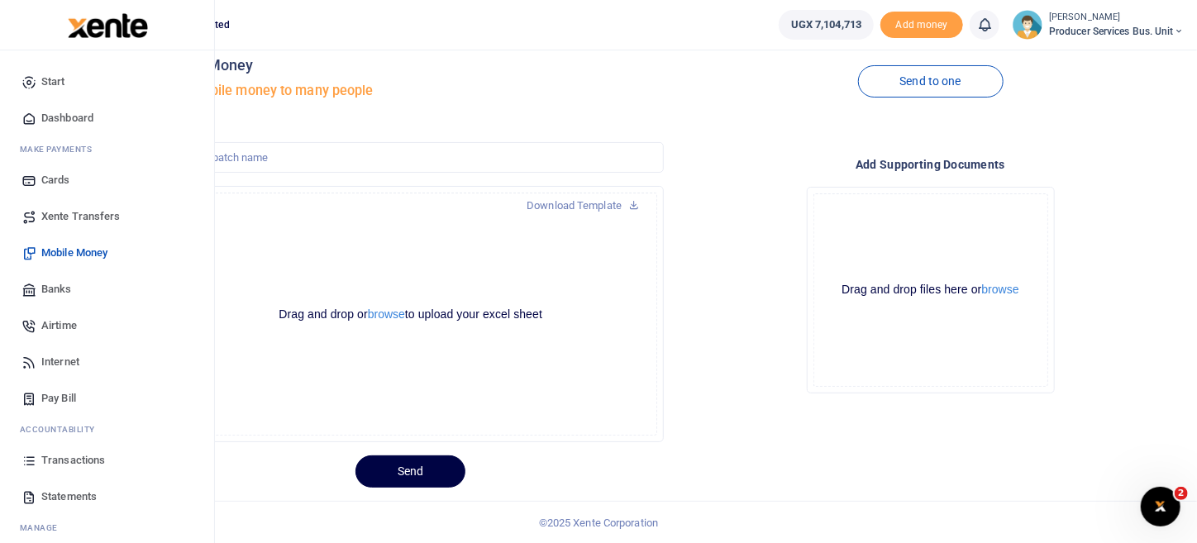
click at [89, 460] on span "Transactions" at bounding box center [73, 460] width 64 height 17
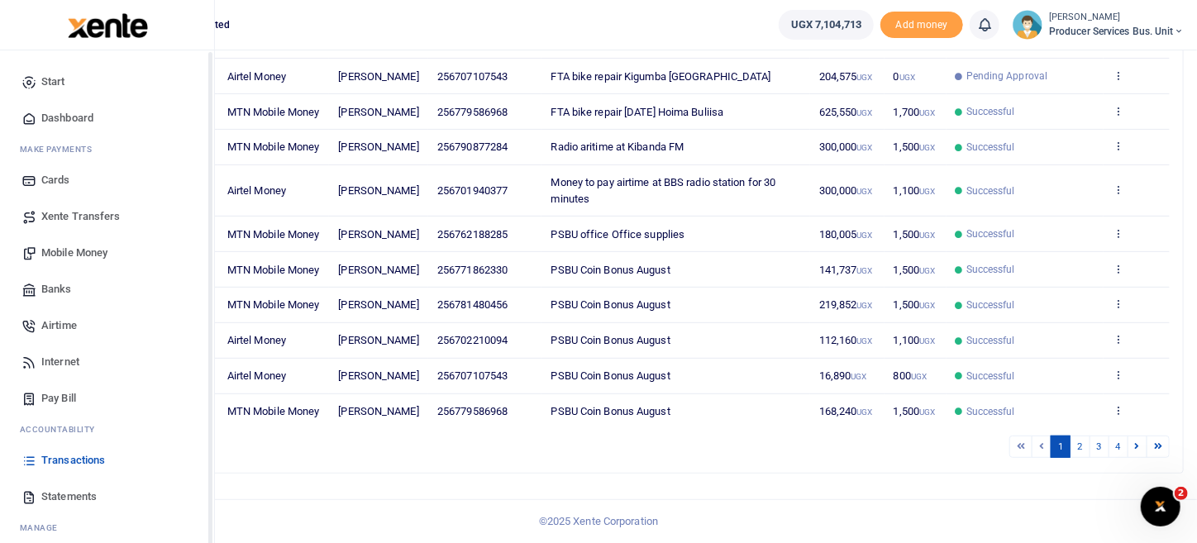
scroll to position [82, 0]
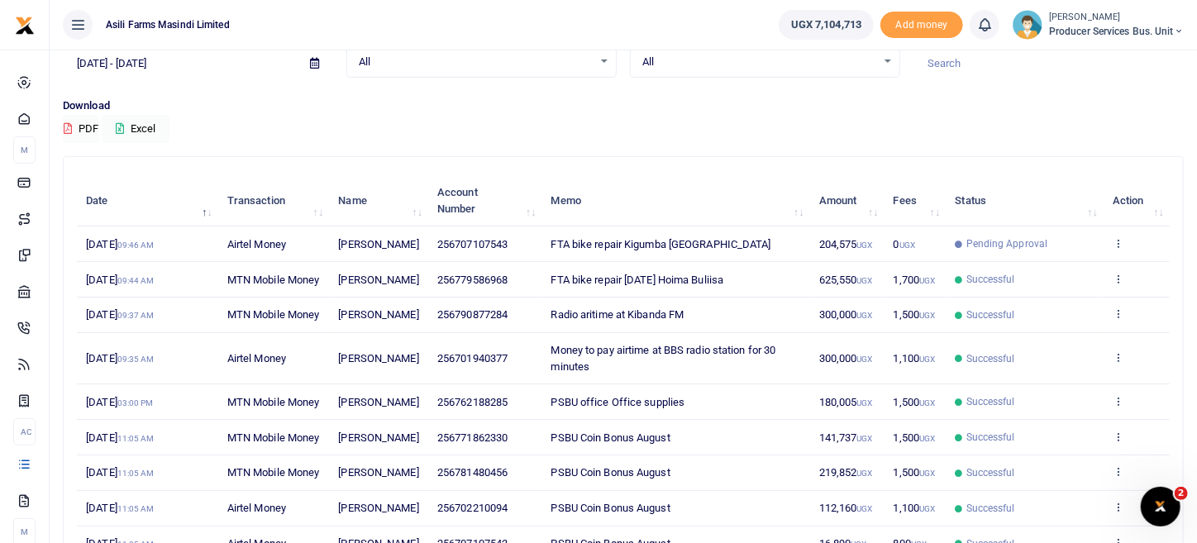
click at [1120, 256] on td "View details Send again" at bounding box center [1136, 244] width 66 height 36
click at [1115, 249] on icon at bounding box center [1117, 243] width 11 height 12
click at [1074, 277] on link "View details" at bounding box center [1057, 278] width 131 height 23
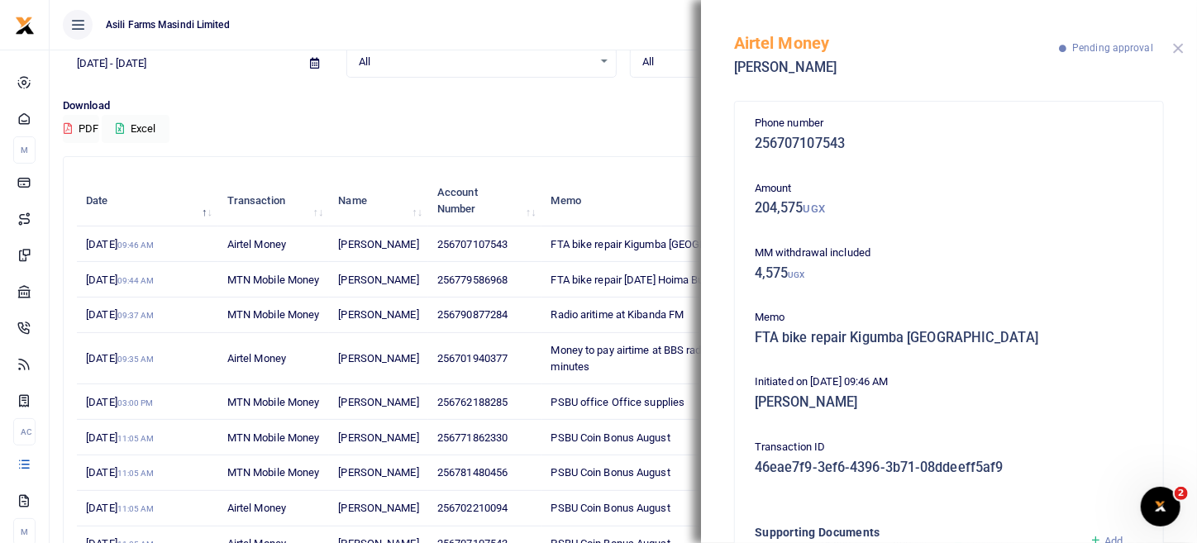
click at [1182, 48] on button "Close" at bounding box center [1178, 48] width 11 height 11
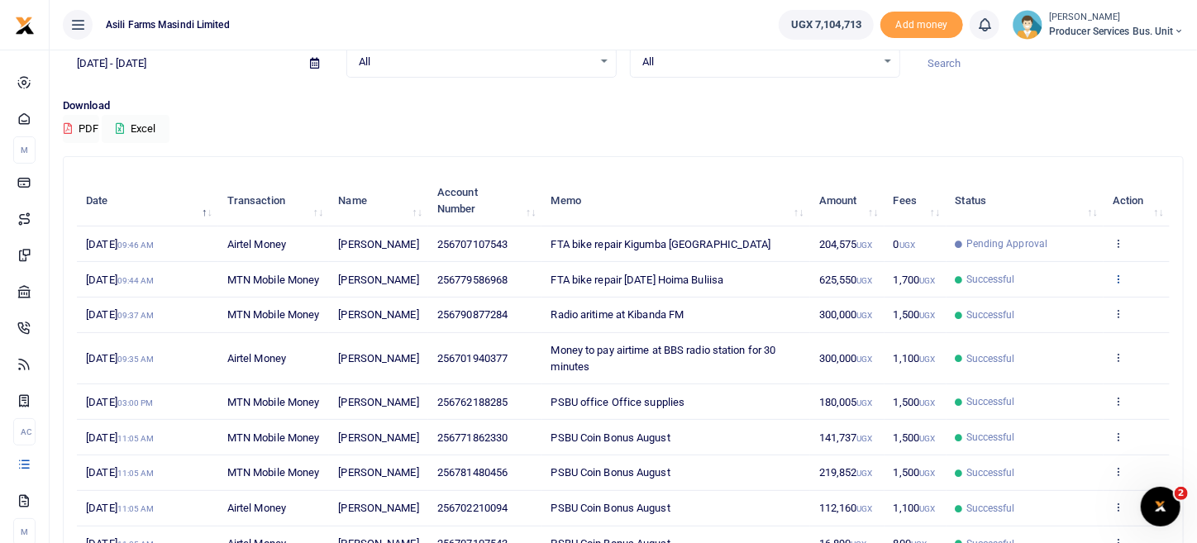
click at [1116, 284] on icon at bounding box center [1117, 279] width 11 height 12
click at [1068, 331] on link "View details" at bounding box center [1057, 329] width 131 height 23
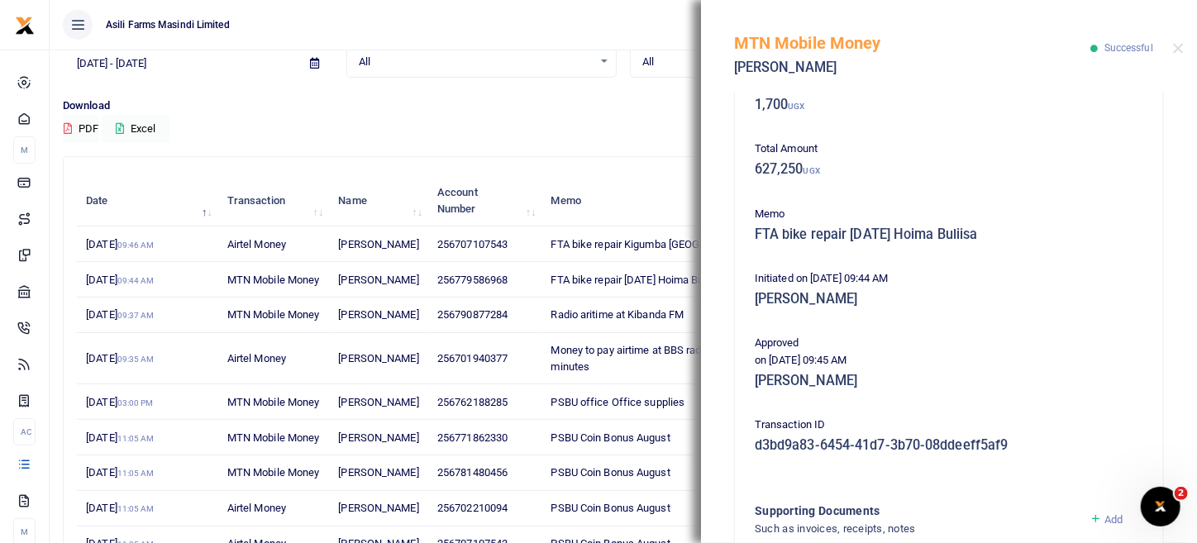
scroll to position [469, 0]
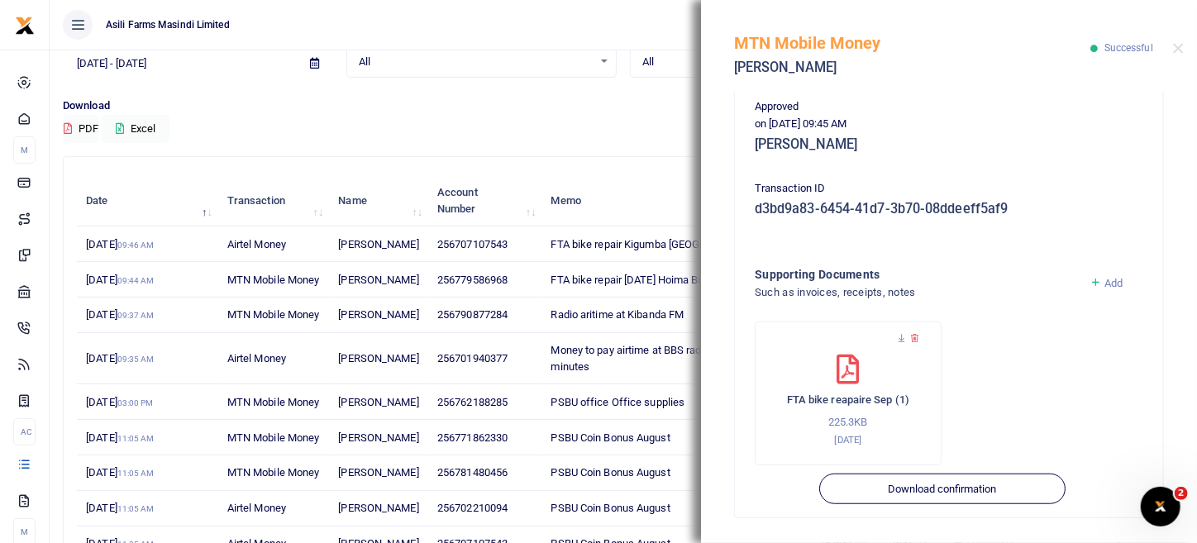
click at [835, 390] on div "FTA bike reapaire Sep (1) 225.3KB 1st Oct 2025" at bounding box center [848, 400] width 152 height 93
click at [899, 336] on icon at bounding box center [901, 338] width 11 height 11
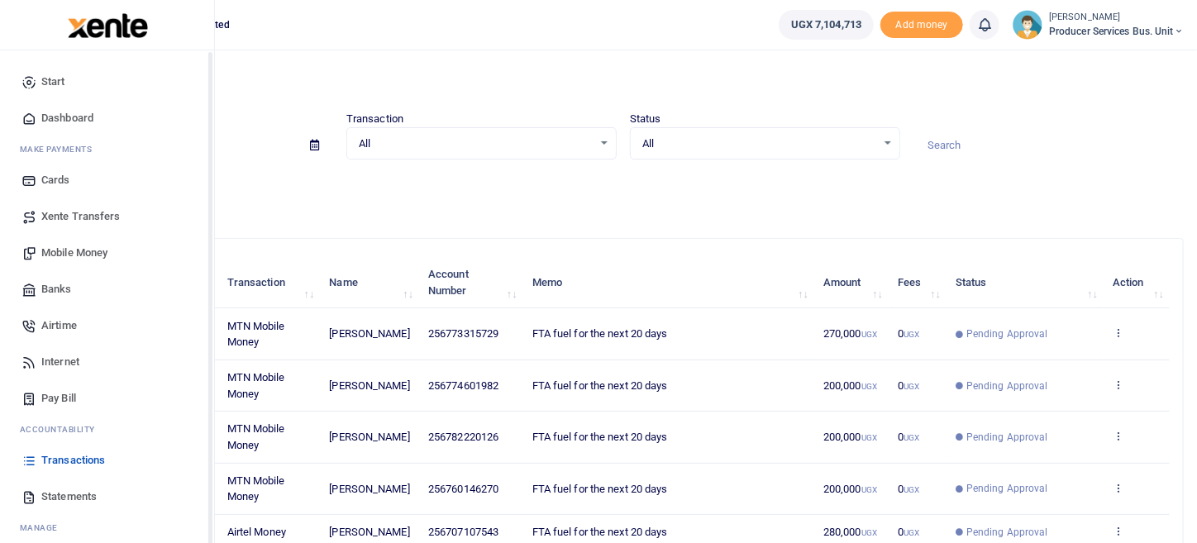
click at [64, 460] on span "Transactions" at bounding box center [73, 460] width 64 height 17
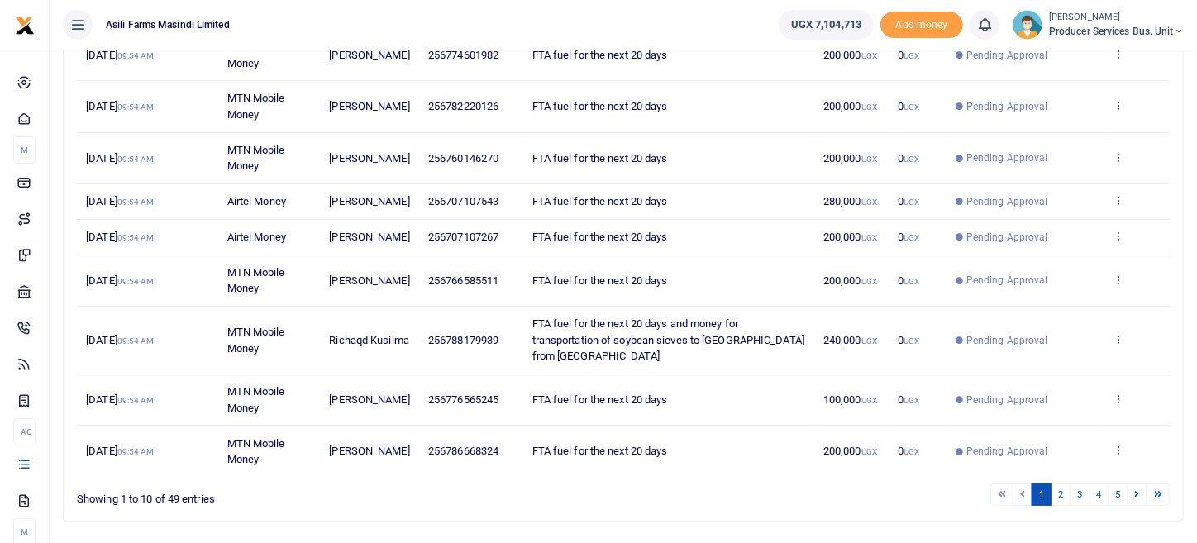
scroll to position [390, 0]
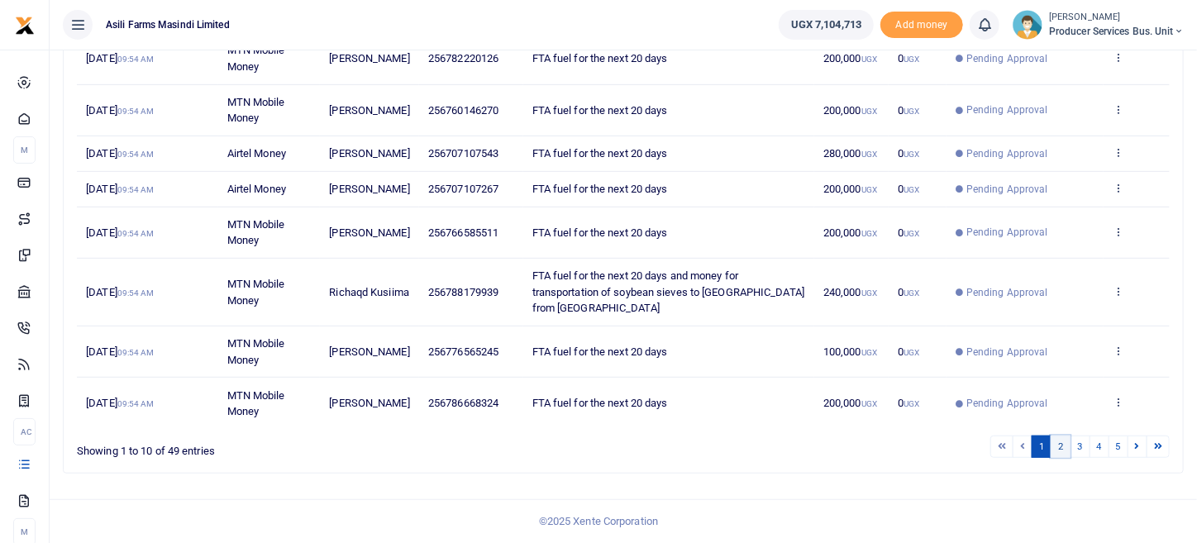
click at [1052, 447] on link "2" at bounding box center [1060, 446] width 20 height 22
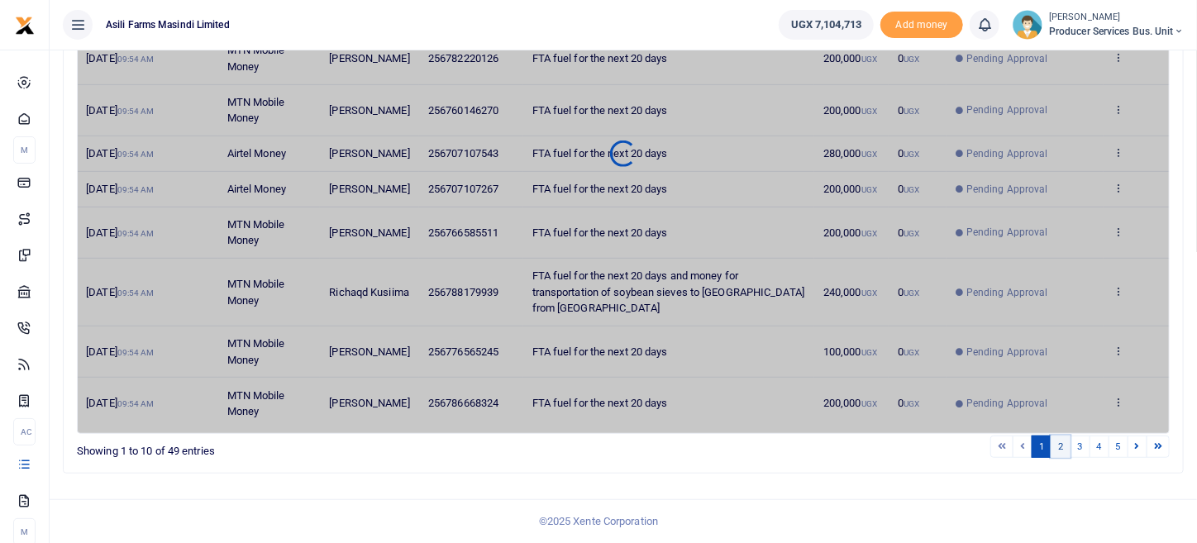
click at [1064, 447] on link "2" at bounding box center [1060, 446] width 20 height 22
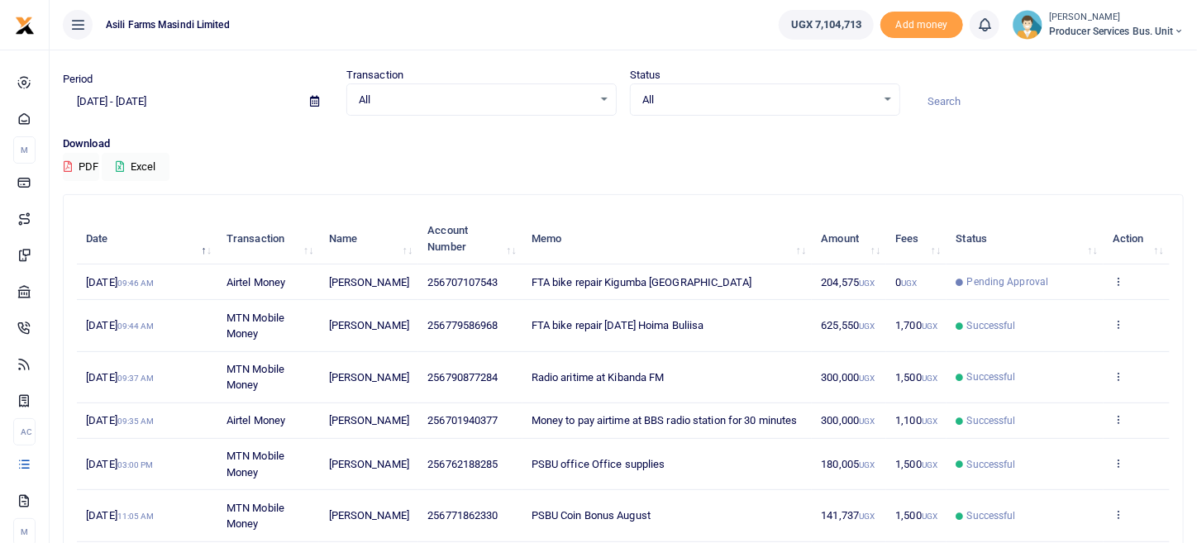
scroll to position [126, 0]
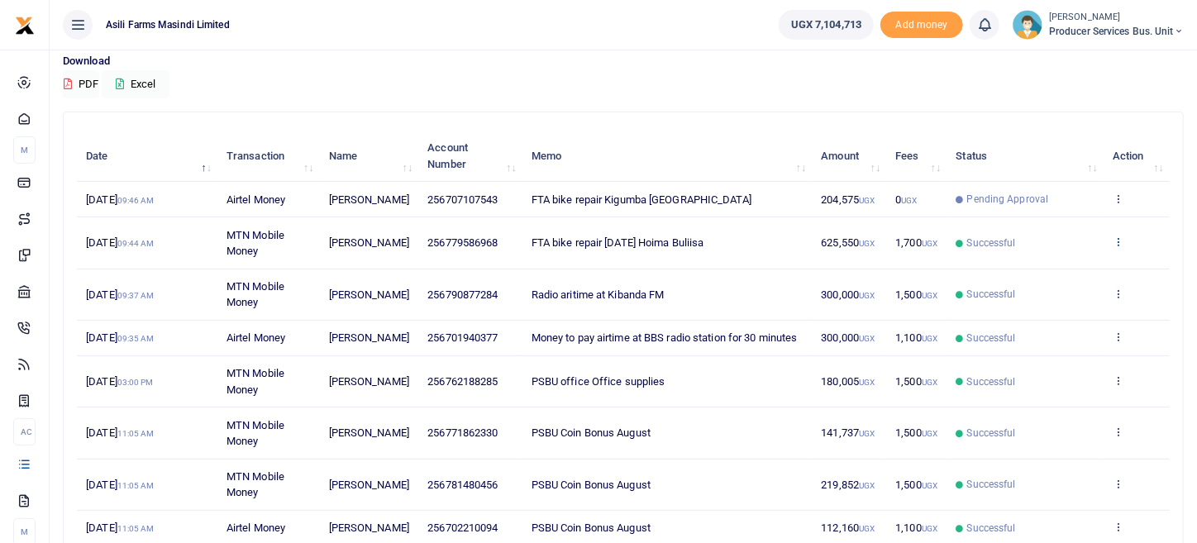
click at [1118, 247] on icon at bounding box center [1117, 242] width 11 height 12
click at [1063, 279] on link "View details" at bounding box center [1057, 285] width 131 height 23
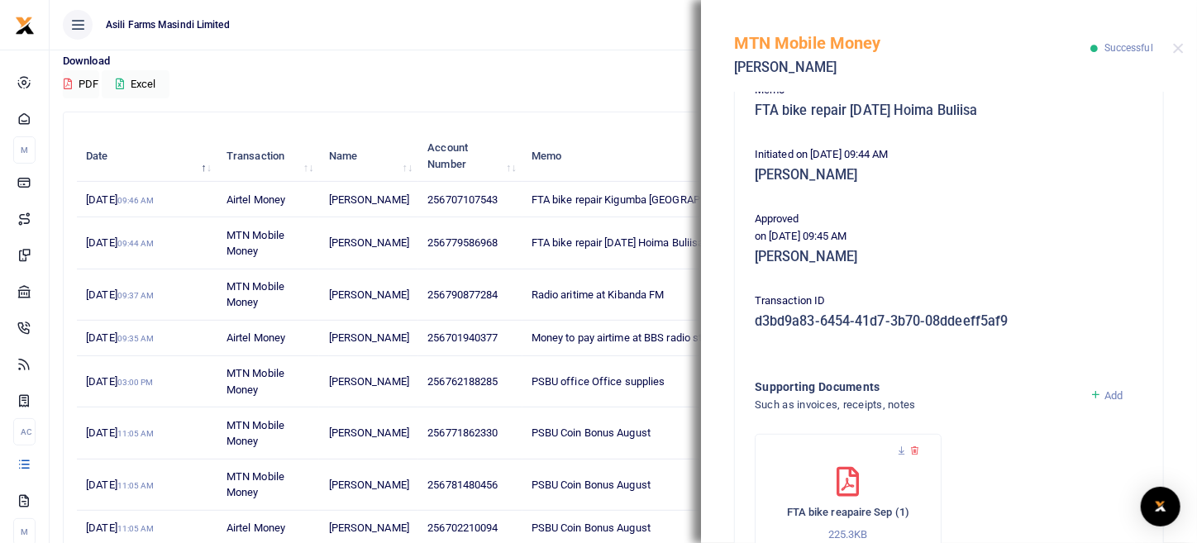
scroll to position [469, 0]
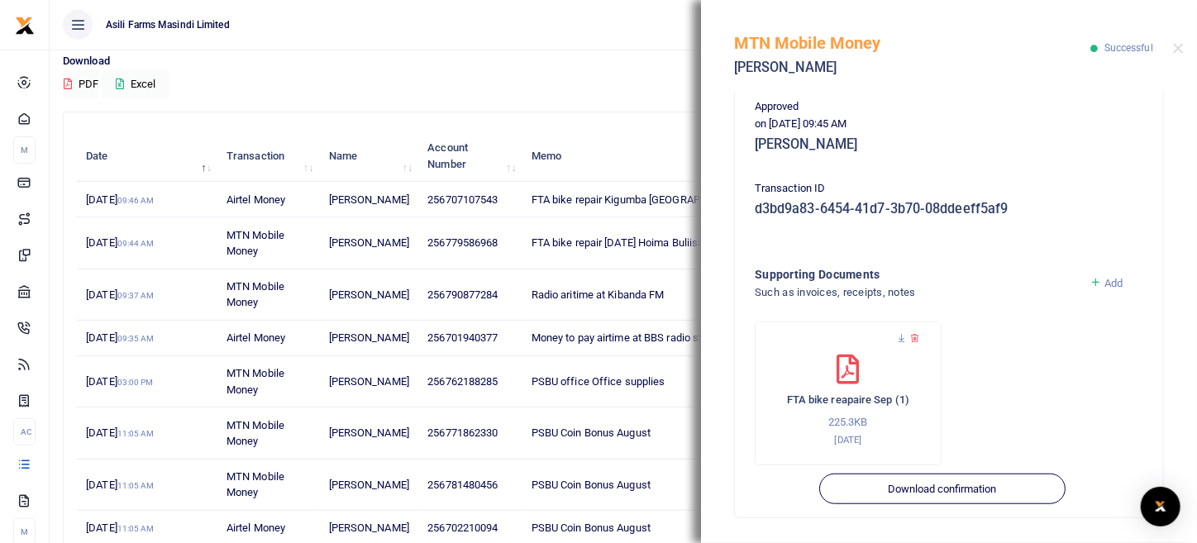
click at [1104, 284] on span "Add" at bounding box center [1113, 283] width 18 height 12
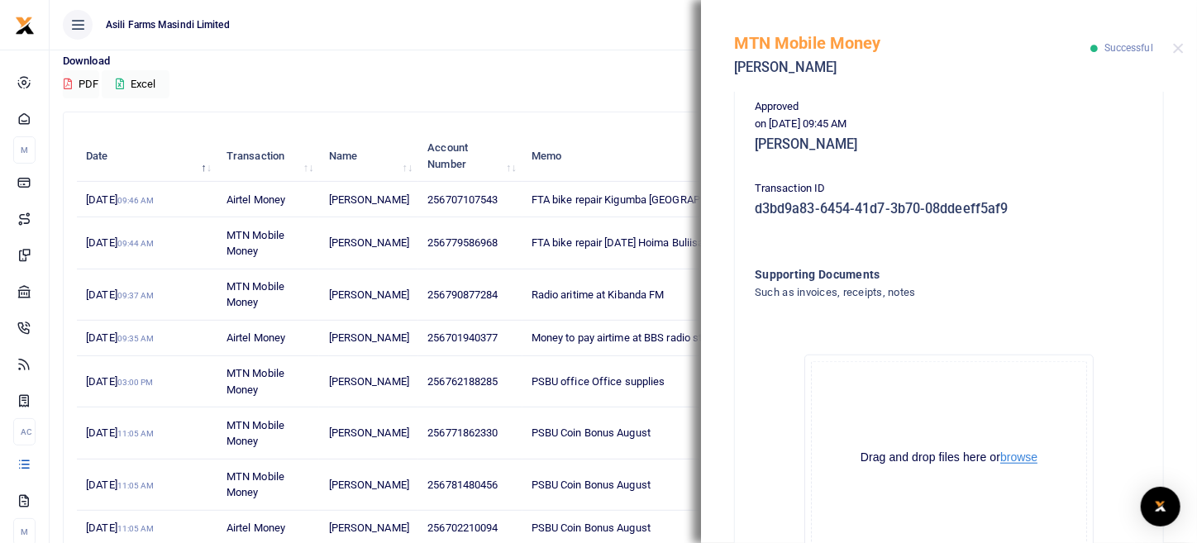
click at [1007, 461] on button "browse" at bounding box center [1018, 457] width 37 height 12
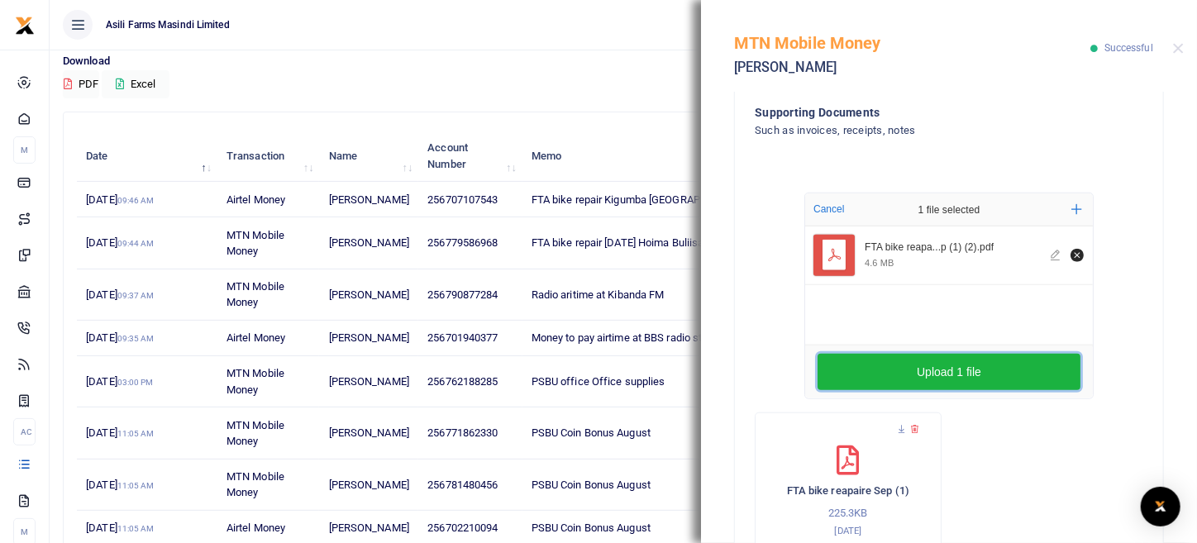
scroll to position [635, 0]
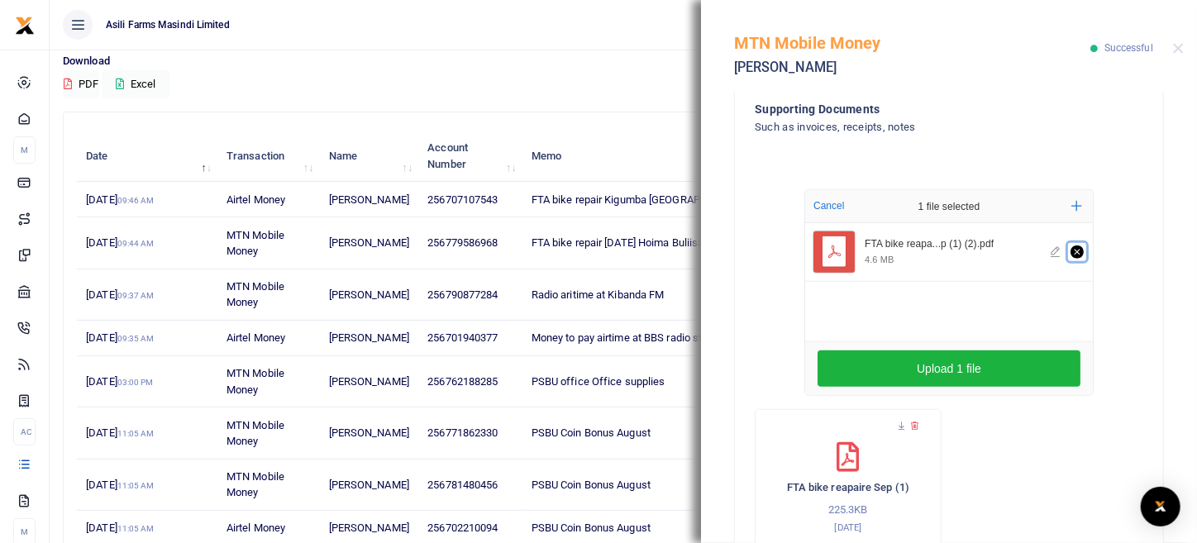
click at [1078, 251] on button "Remove file" at bounding box center [1077, 252] width 18 height 18
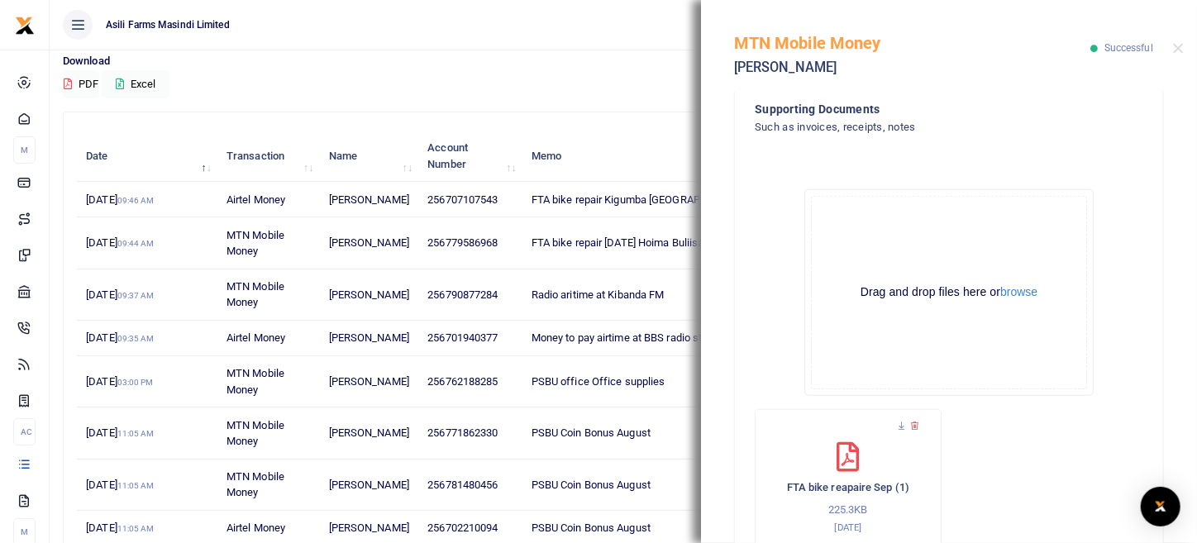
drag, startPoint x: 578, startPoint y: 46, endPoint x: 621, endPoint y: 45, distance: 42.2
click at [579, 46] on ul "Asili Farms Masindi Limited" at bounding box center [408, 25] width 716 height 50
click at [1181, 40] on div "MTN Mobile Money Miriam Muganzi Successful" at bounding box center [949, 46] width 496 height 92
click at [1180, 43] on button "Close" at bounding box center [1178, 48] width 11 height 11
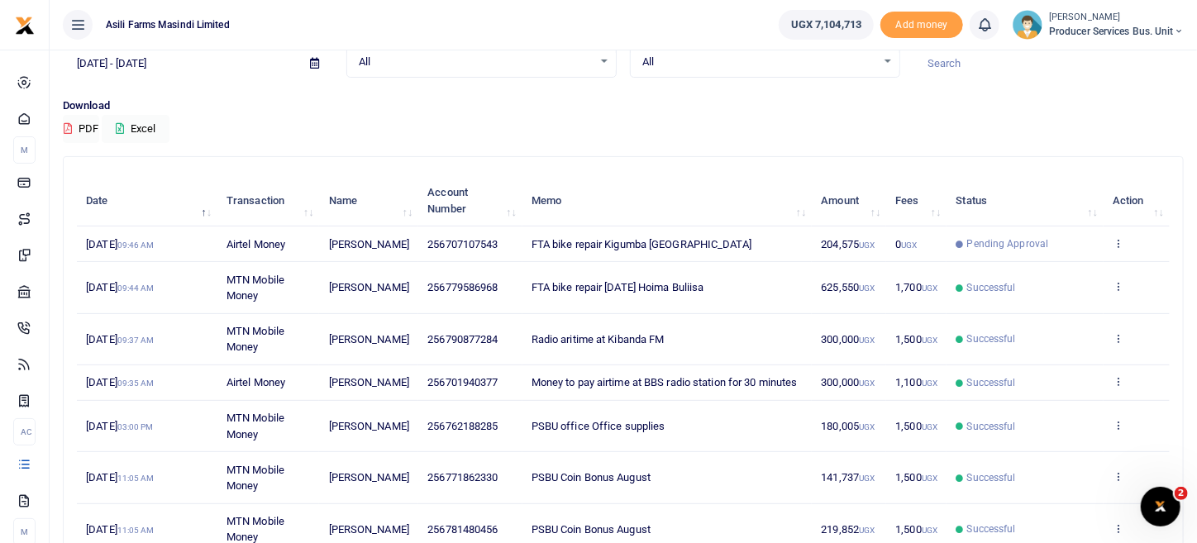
scroll to position [0, 0]
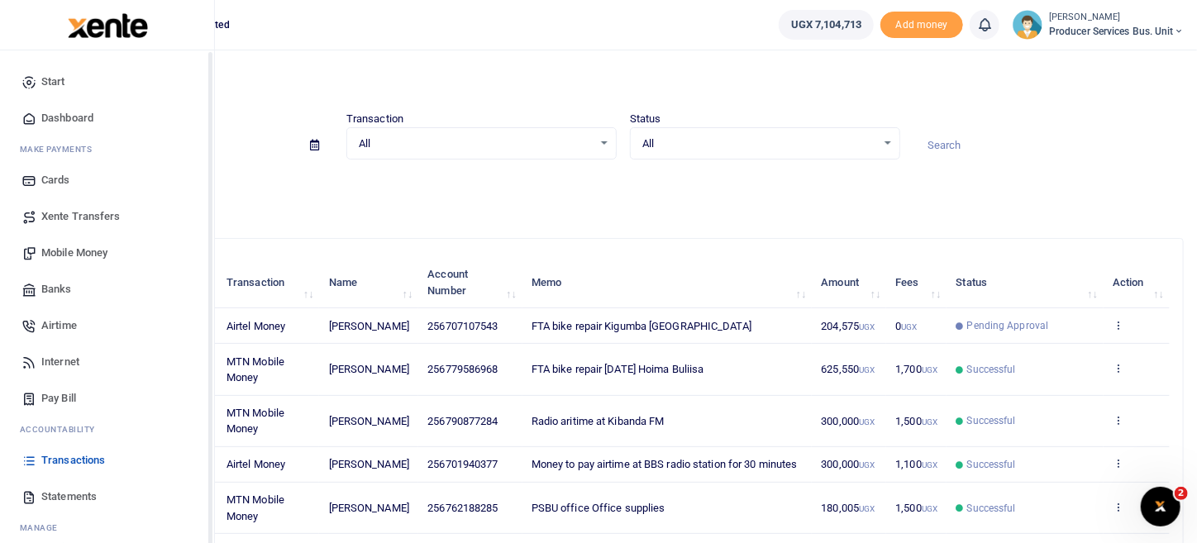
click at [80, 464] on span "Transactions" at bounding box center [73, 460] width 64 height 17
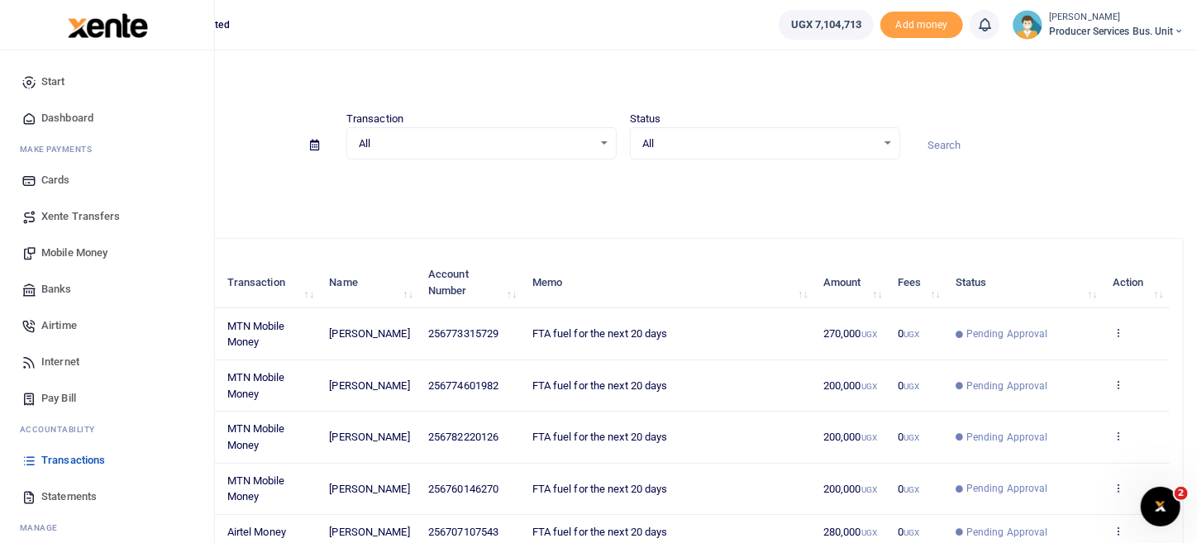
click at [98, 247] on span "Mobile Money" at bounding box center [74, 253] width 66 height 17
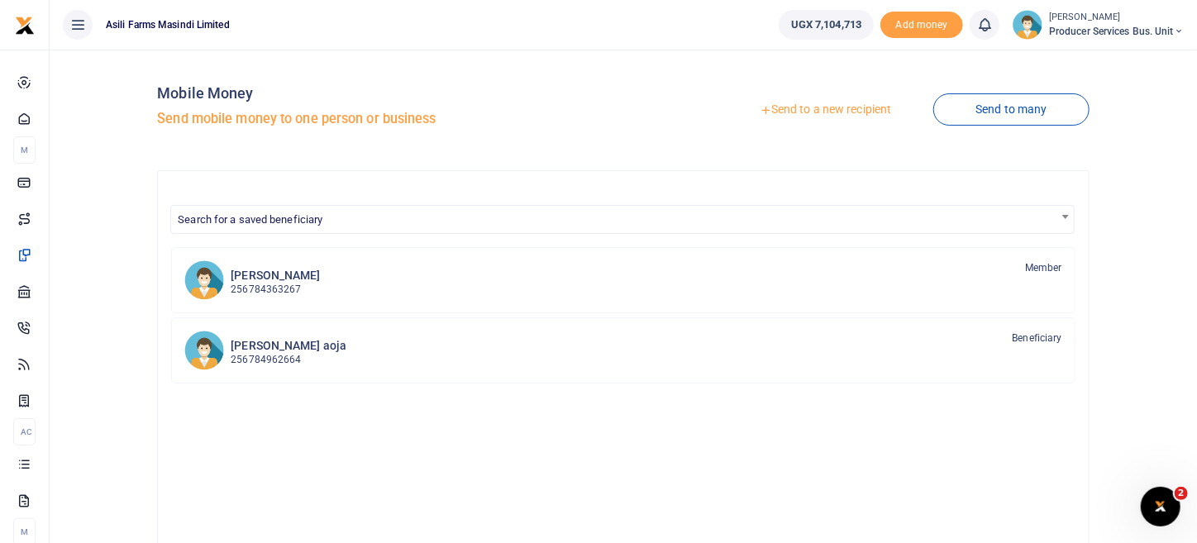
click at [843, 111] on link "Send to a new recipient" at bounding box center [825, 110] width 216 height 30
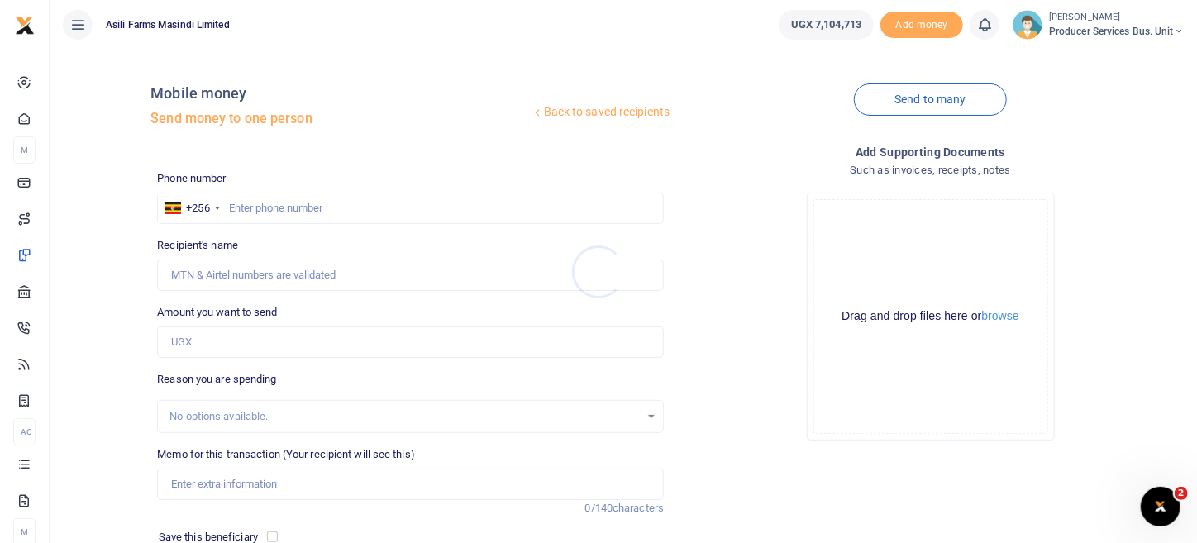
click at [265, 212] on div at bounding box center [598, 271] width 1197 height 543
click at [266, 211] on input "text" at bounding box center [410, 208] width 507 height 31
click at [231, 212] on input "text" at bounding box center [410, 208] width 507 height 31
paste input "0786170903"
type input "0786170903"
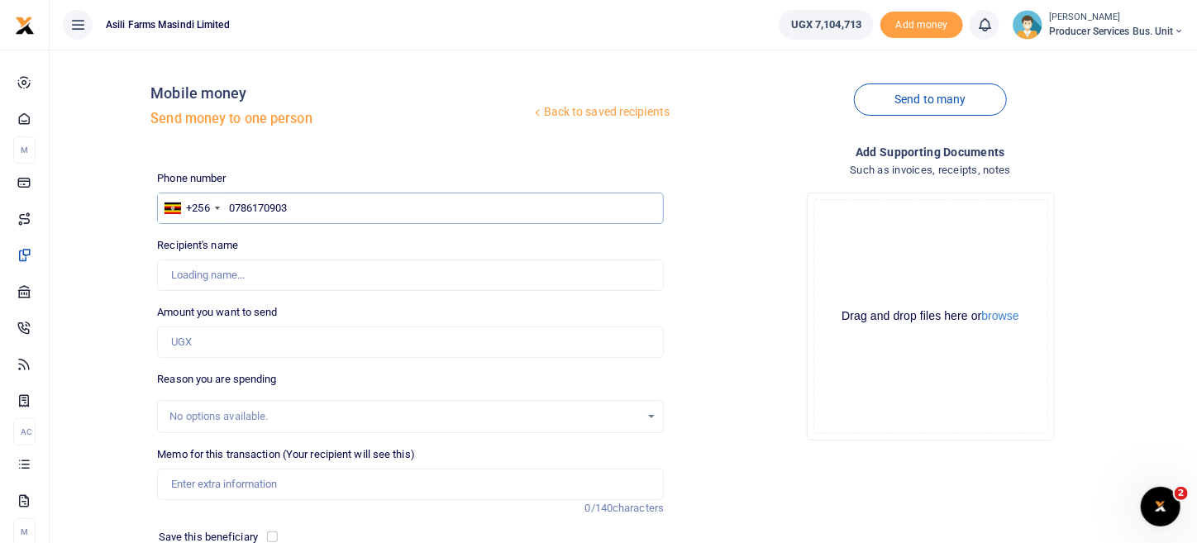
type input "[PERSON_NAME]"
type input "0786170903"
click at [226, 338] on input "Amount you want to send" at bounding box center [410, 341] width 507 height 31
click at [193, 338] on input "Amount you want to send" at bounding box center [410, 341] width 507 height 31
paste input "3 ,860,530"
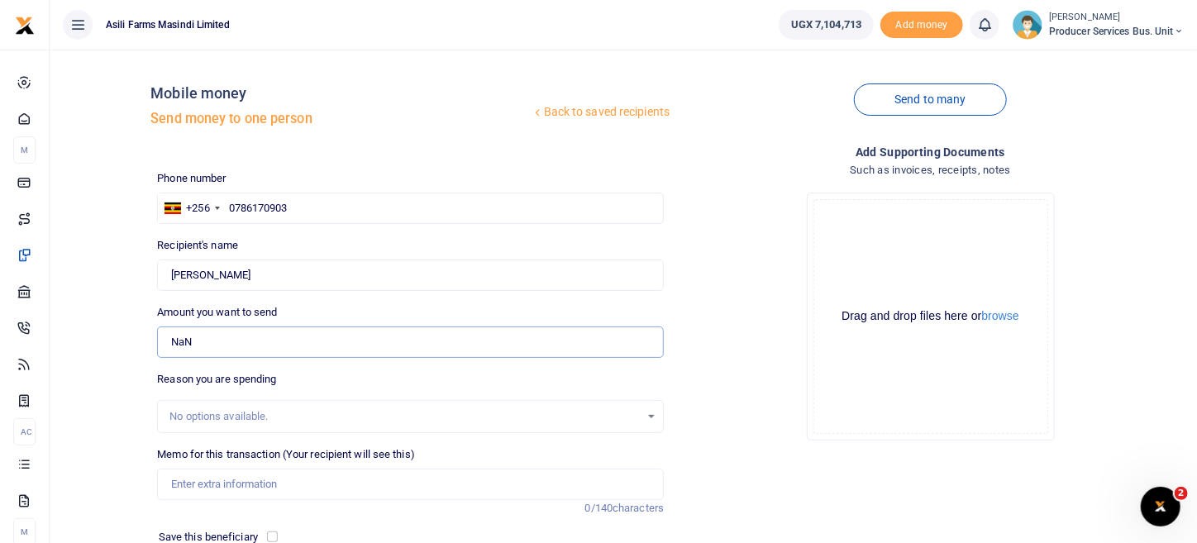
drag, startPoint x: 229, startPoint y: 350, endPoint x: 115, endPoint y: 350, distance: 114.0
click at [115, 350] on div "Back to saved recipients Mobile money Send money to one person Send to many Pho…" at bounding box center [623, 361] width 1134 height 597
paste input "3 ,860,530"
type input "NaN"
drag, startPoint x: 197, startPoint y: 339, endPoint x: 122, endPoint y: 345, distance: 75.5
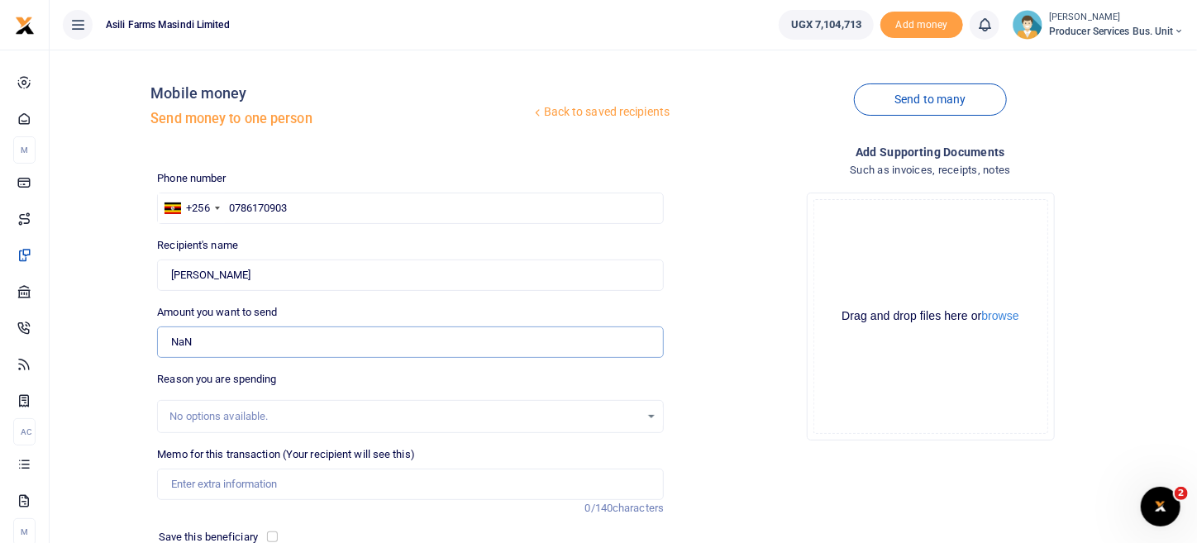
click at [126, 345] on div "Back to saved recipients Mobile money Send money to one person Send to many Pho…" at bounding box center [623, 361] width 1134 height 597
type input "0"
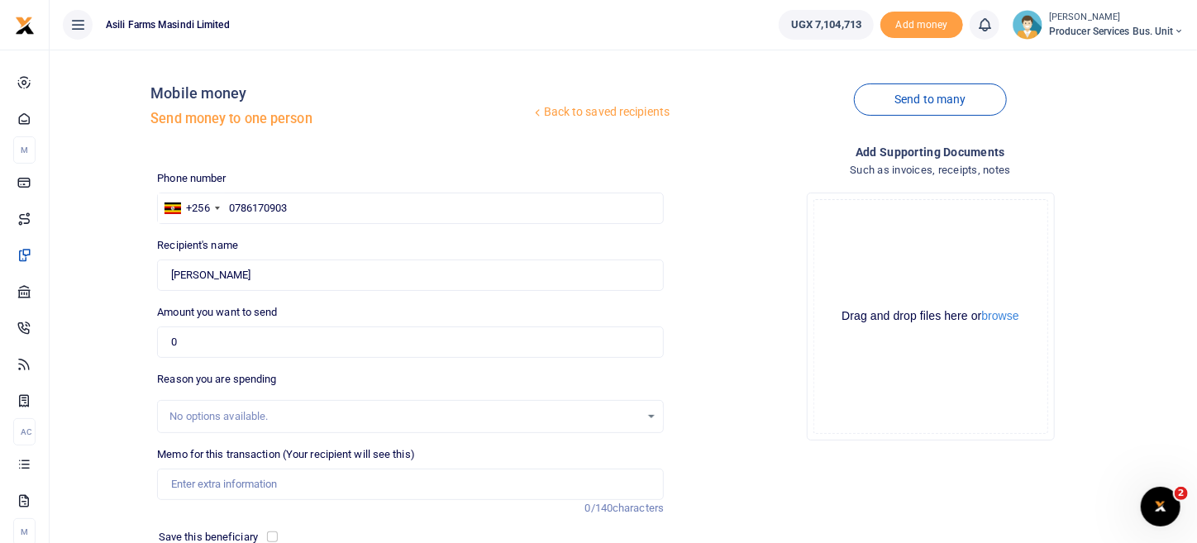
click at [771, 382] on div "Drop your files here Drag and drop files here or browse Powered by Uppy" at bounding box center [930, 316] width 507 height 274
click at [280, 354] on input "0" at bounding box center [410, 341] width 507 height 31
type input "0"
drag, startPoint x: 169, startPoint y: 344, endPoint x: 187, endPoint y: 344, distance: 18.2
click at [187, 344] on input "0" at bounding box center [410, 341] width 507 height 31
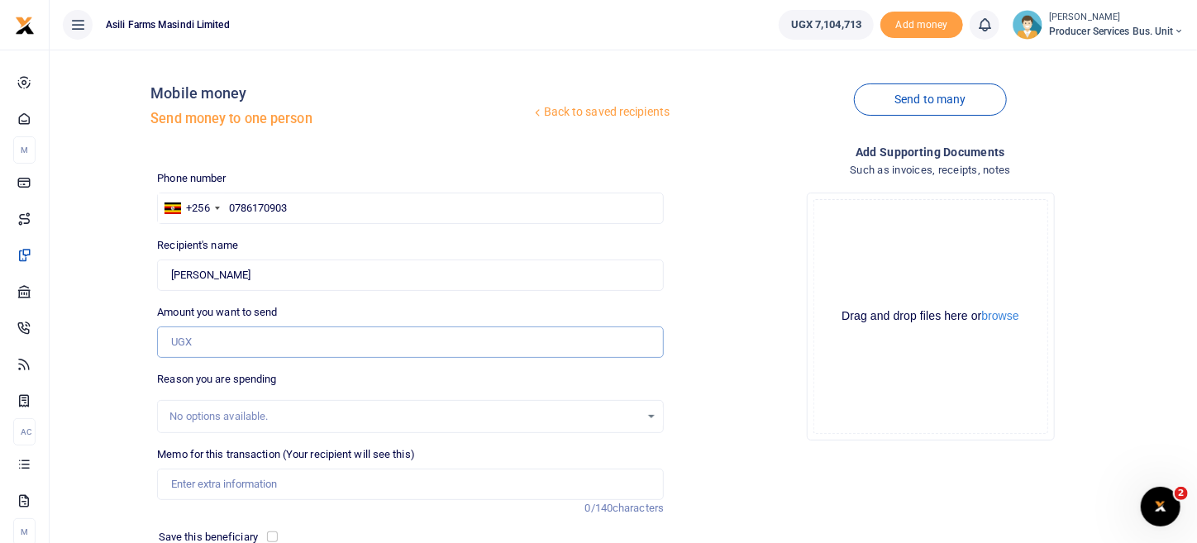
type input "0"
click at [735, 389] on div "Drop your files here Drag and drop files here or browse Powered by Uppy" at bounding box center [930, 316] width 507 height 274
click at [249, 357] on input "0" at bounding box center [410, 341] width 507 height 31
type input "0"
type input "8"
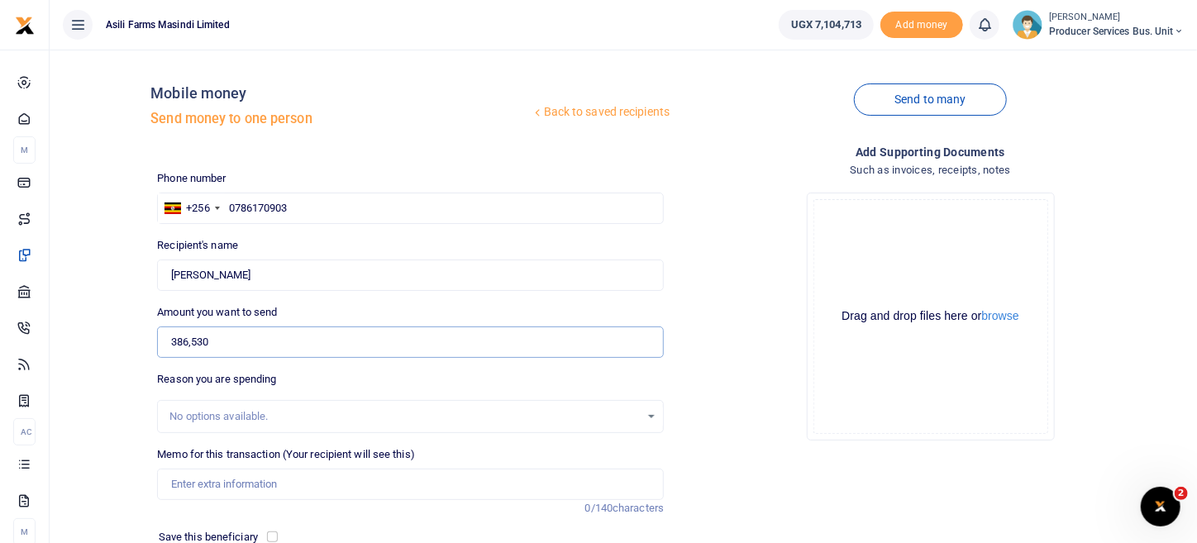
click at [189, 344] on input "386,530" at bounding box center [410, 341] width 507 height 31
type input "3,860,530"
click at [827, 446] on div "Drop your files here Drag and drop files here or browse Powered by Uppy" at bounding box center [930, 316] width 507 height 274
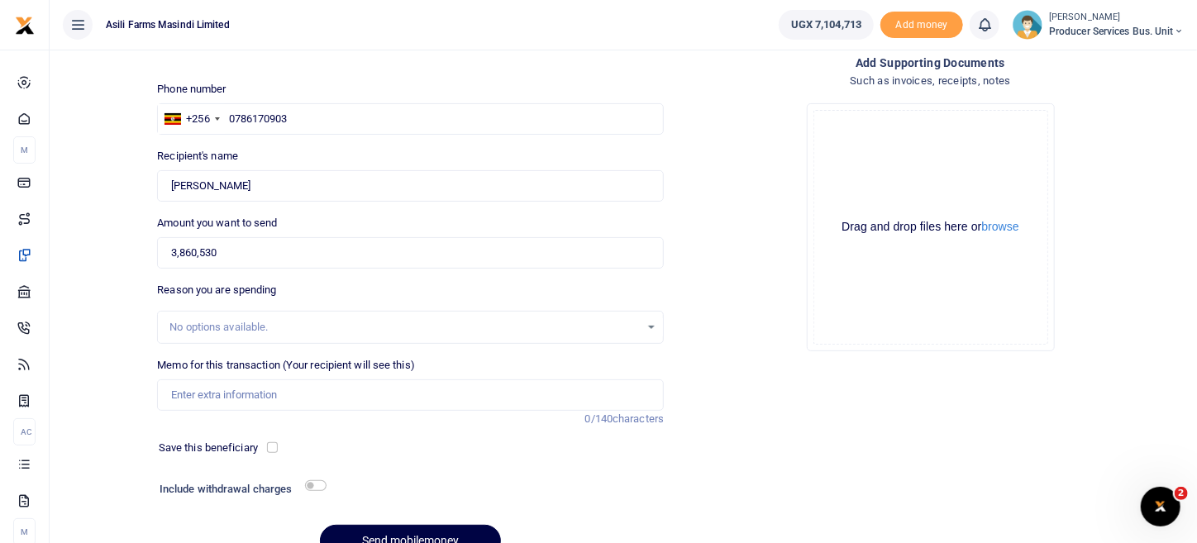
scroll to position [89, 0]
click at [308, 480] on input "checkbox" at bounding box center [315, 485] width 21 height 11
checkbox input "true"
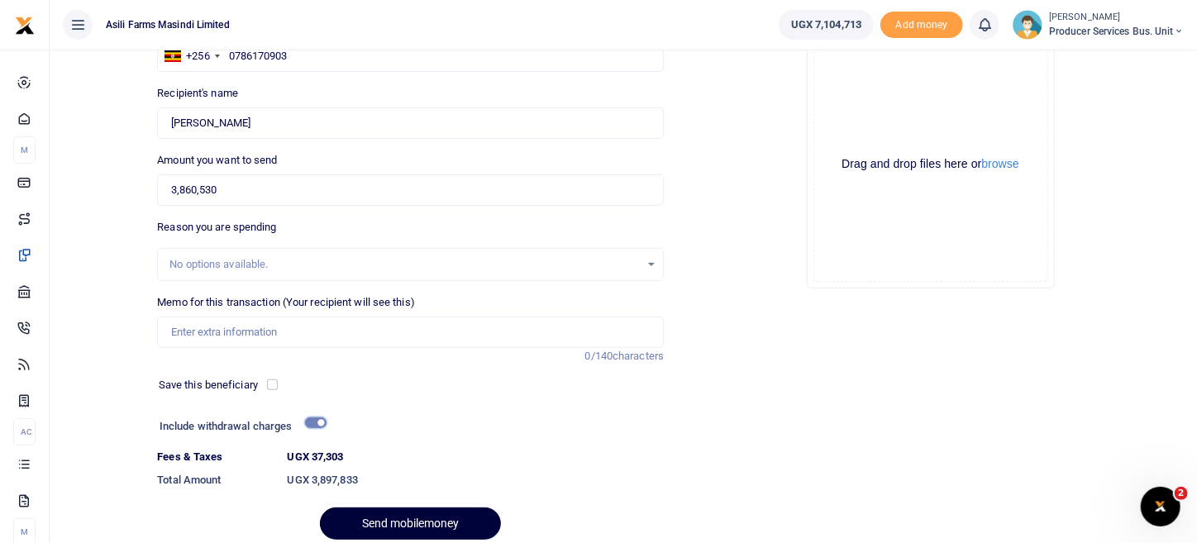
scroll to position [216, 0]
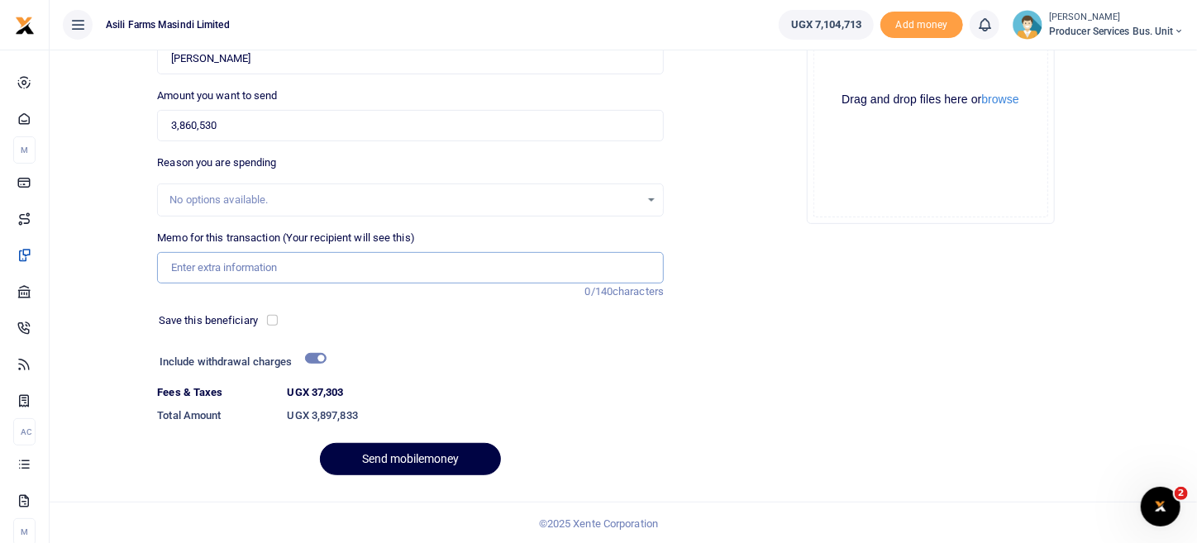
click at [251, 258] on input "Memo for this transaction (Your recipient will see this)" at bounding box center [410, 267] width 507 height 31
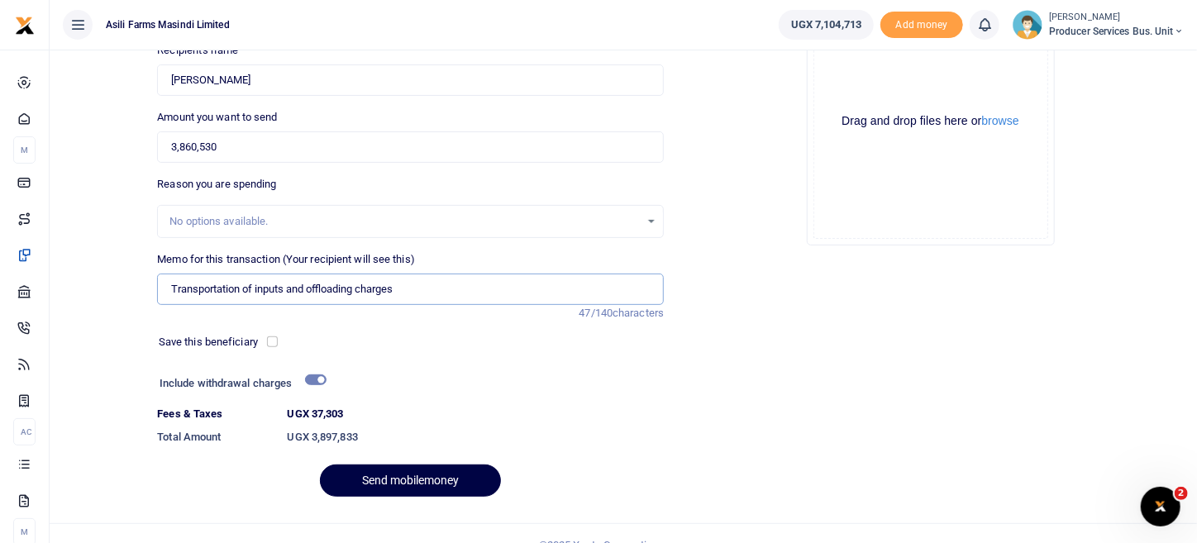
scroll to position [135, 0]
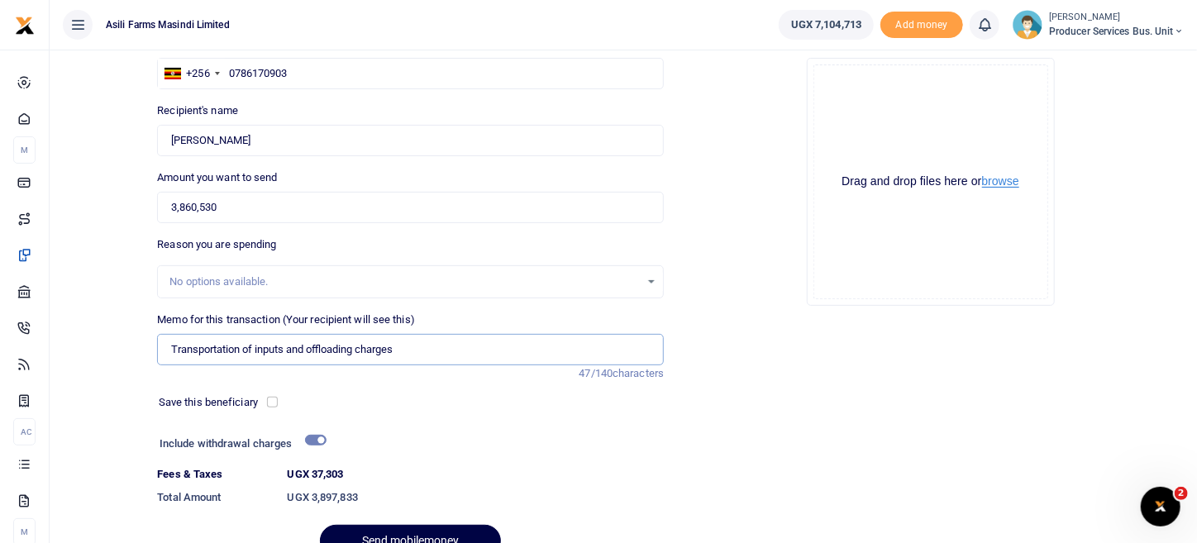
type input "Transportation of inputs and offloading charges"
click at [1011, 183] on button "browse" at bounding box center [1000, 181] width 37 height 12
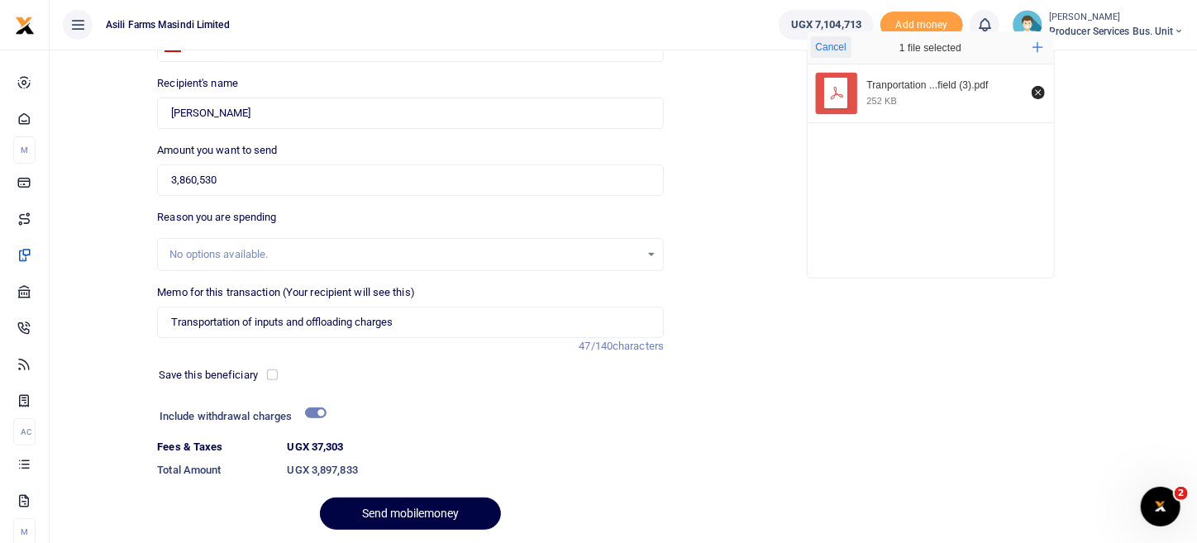
scroll to position [216, 0]
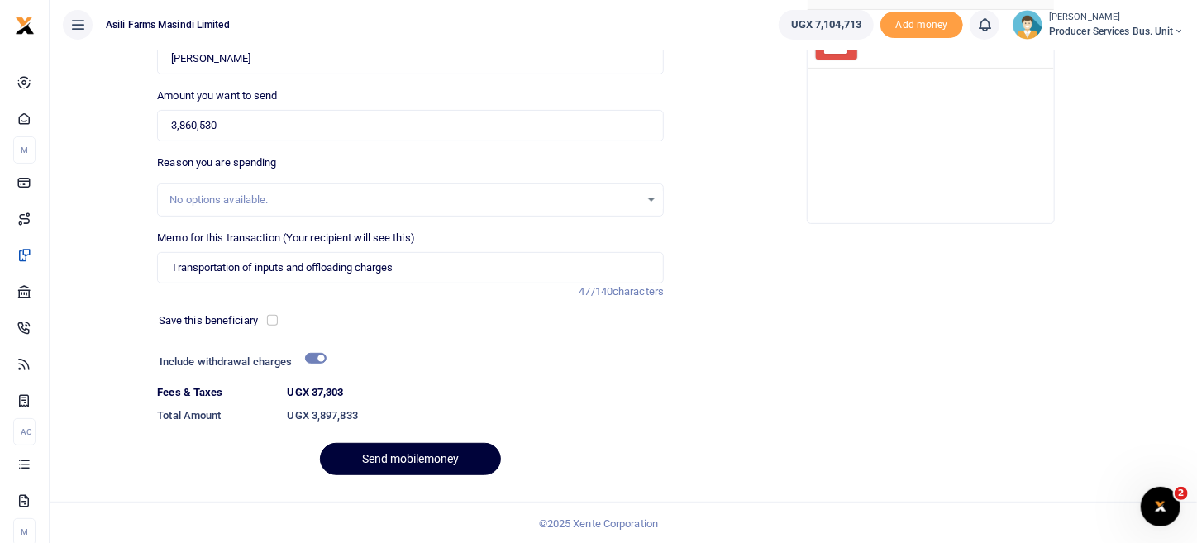
click at [483, 454] on button "Send mobilemoney" at bounding box center [410, 459] width 181 height 32
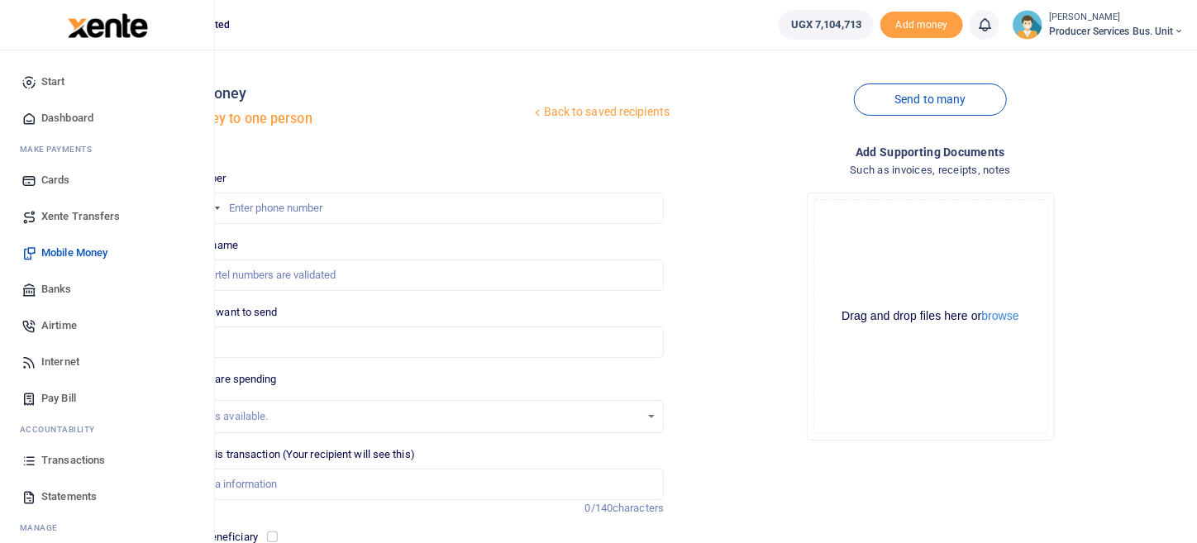
click at [71, 460] on span "Transactions" at bounding box center [73, 460] width 64 height 17
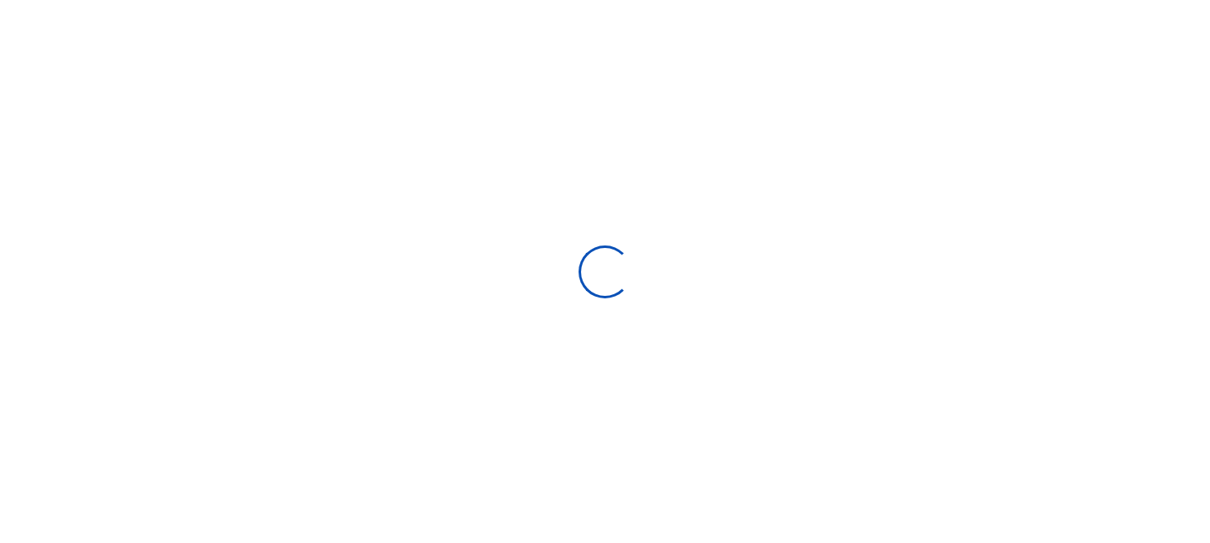
type input "[DATE] - [DATE]"
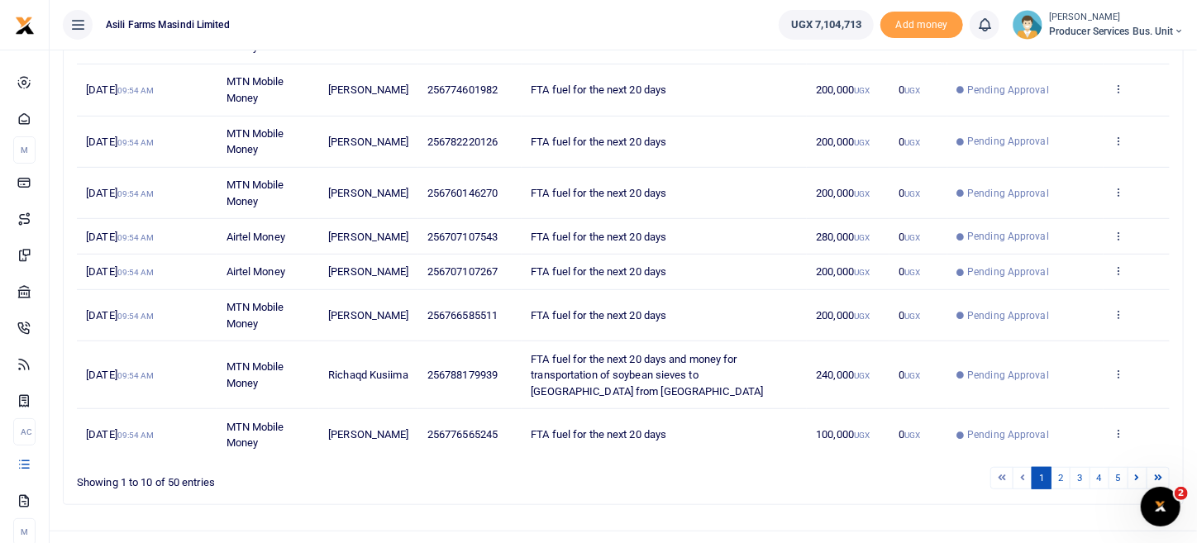
scroll to position [390, 0]
